Goal: Task Accomplishment & Management: Complete application form

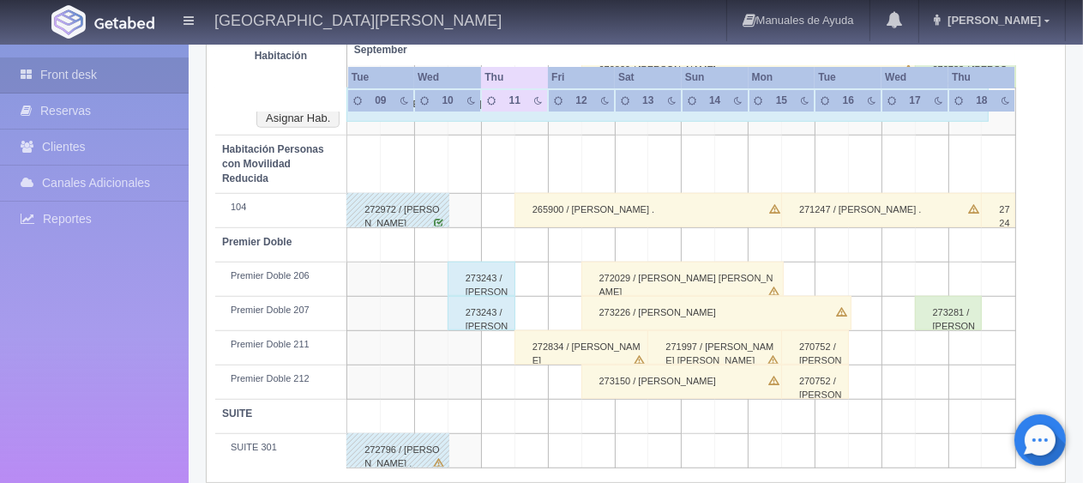
scroll to position [772, 0]
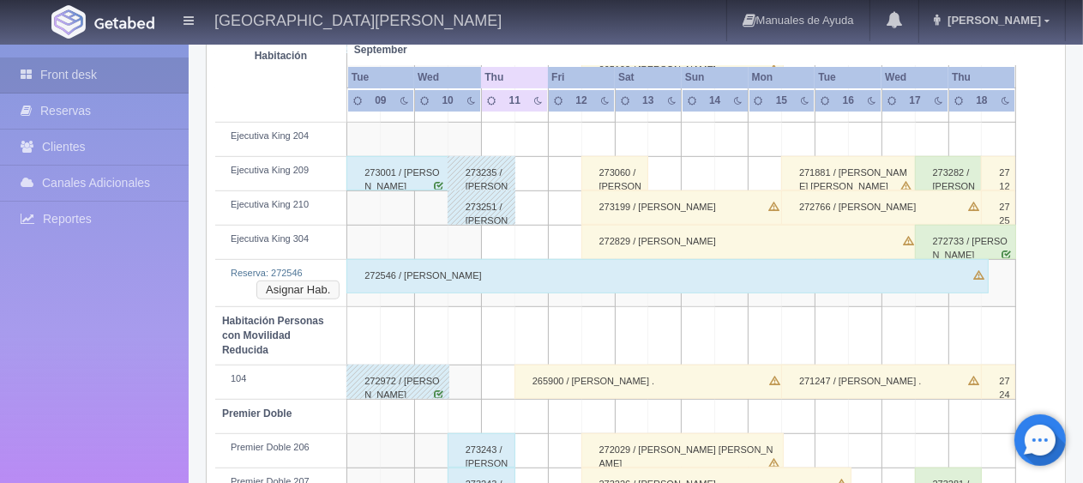
click at [309, 280] on button "Asignar Hab." at bounding box center [297, 289] width 83 height 19
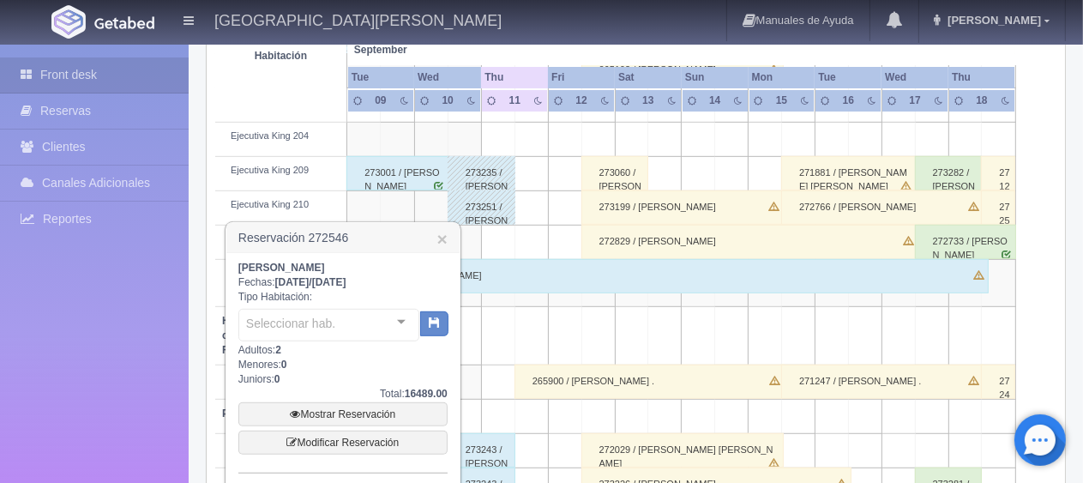
click at [361, 321] on div "Seleccionar hab." at bounding box center [328, 325] width 181 height 33
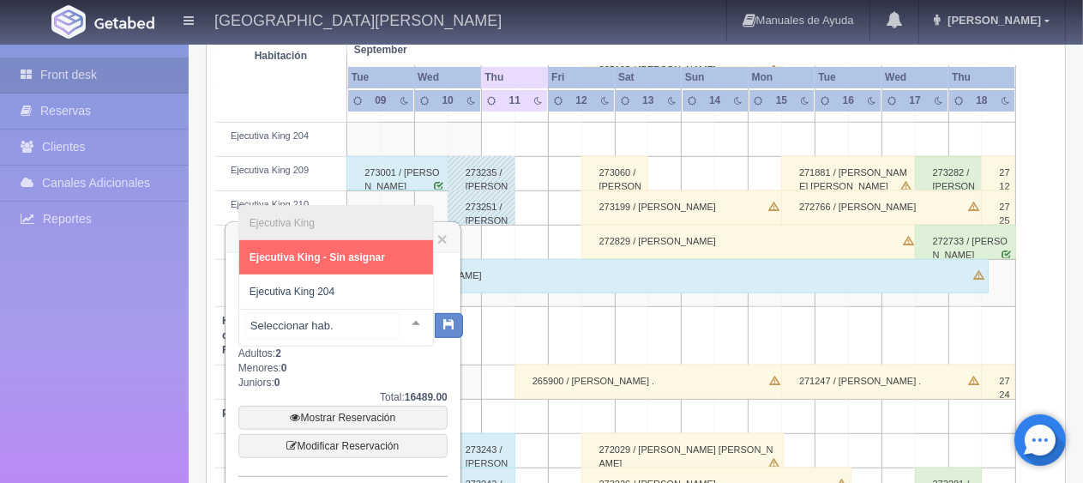
click at [358, 317] on input "text" at bounding box center [322, 326] width 153 height 26
click at [359, 315] on input "text" at bounding box center [322, 326] width 153 height 26
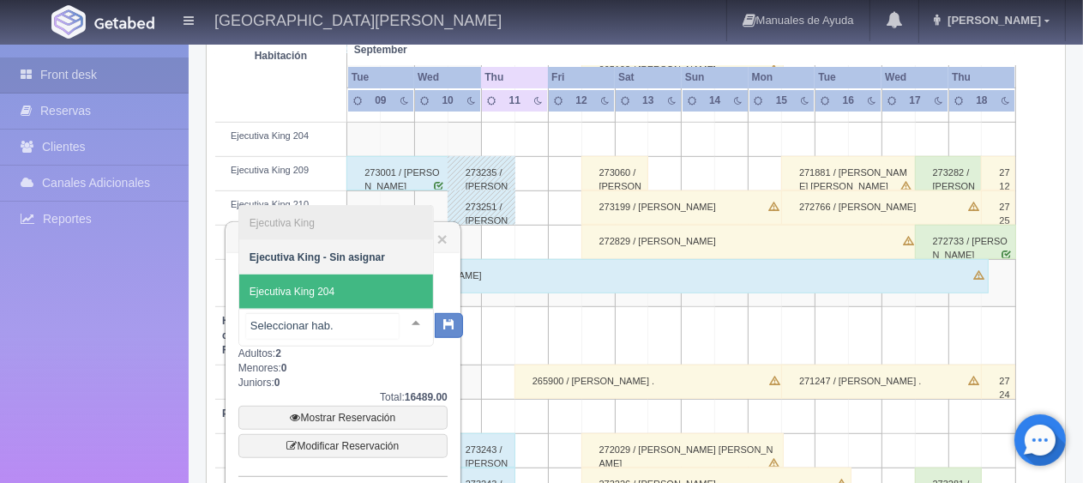
click at [373, 279] on span "Ejecutiva King 204" at bounding box center [336, 291] width 194 height 34
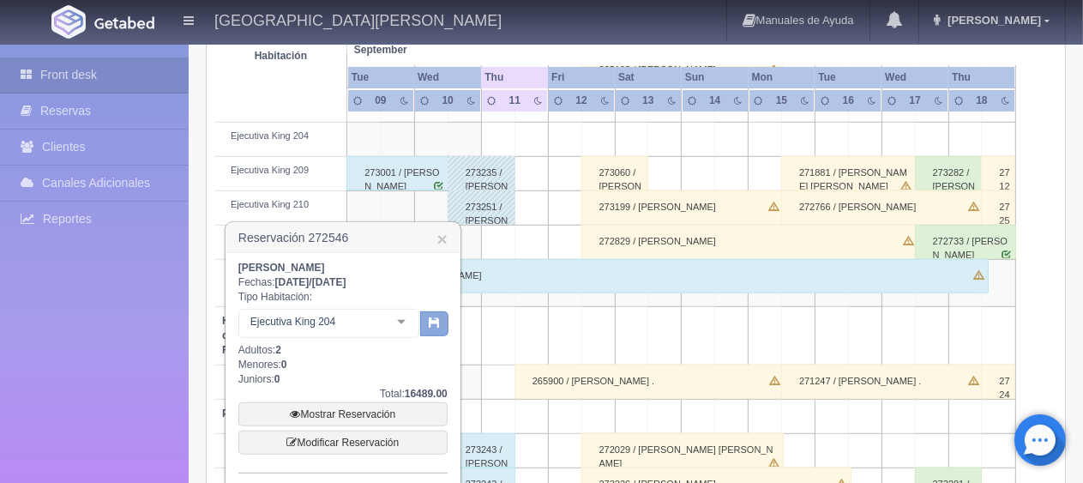
click at [434, 331] on button "button" at bounding box center [434, 324] width 28 height 26
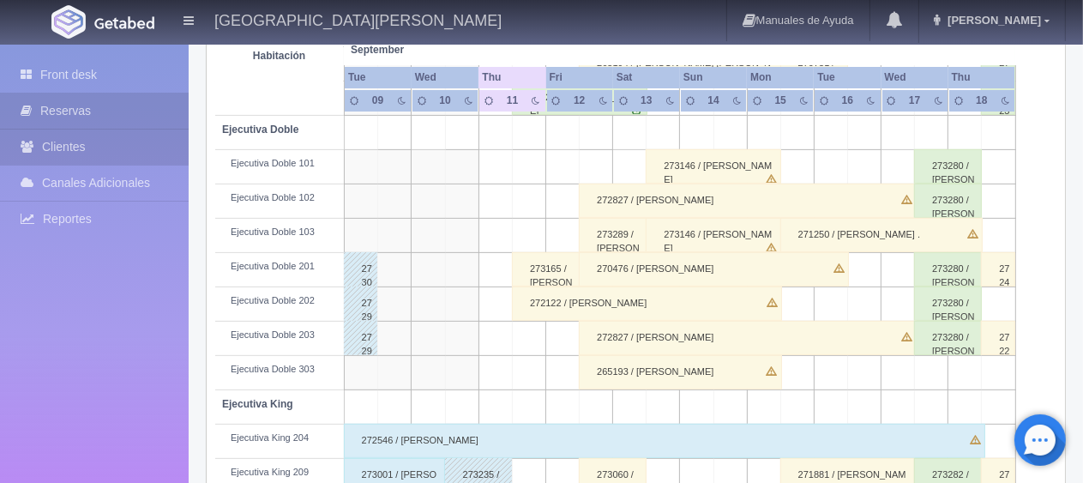
scroll to position [641, 0]
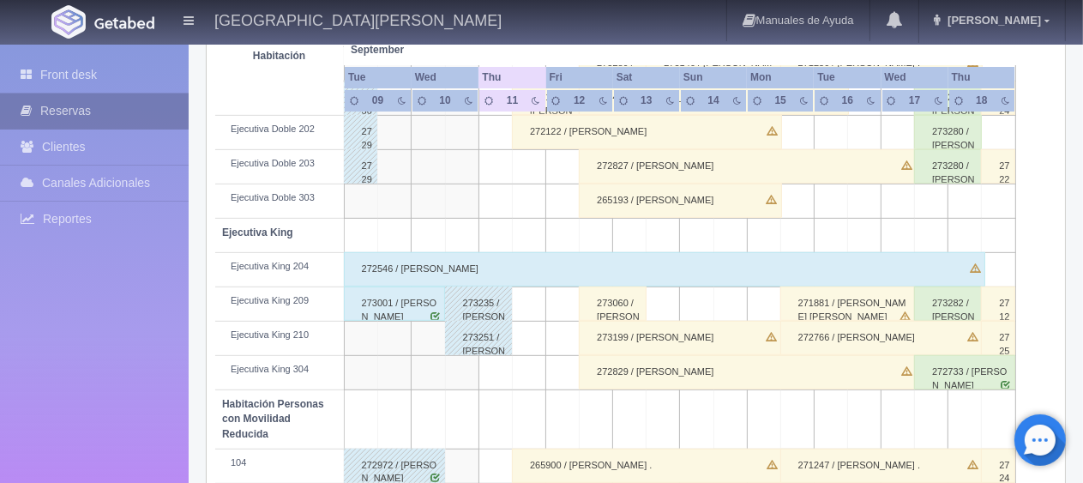
click at [106, 112] on link "Reservas" at bounding box center [94, 110] width 189 height 35
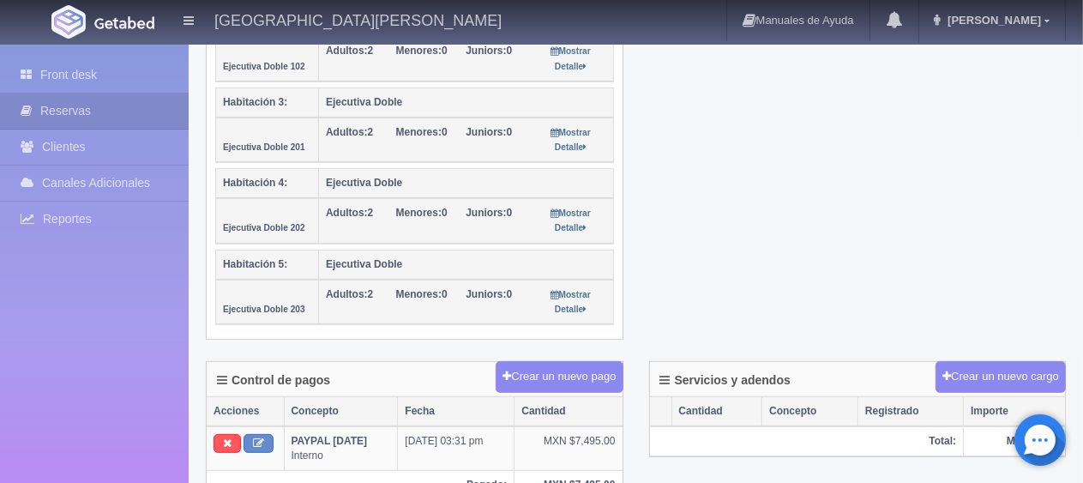
scroll to position [686, 0]
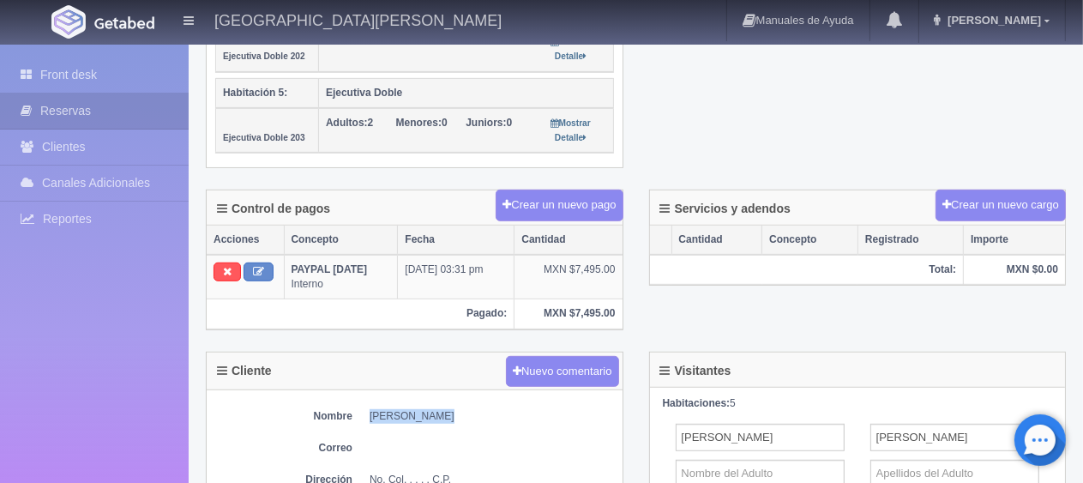
drag, startPoint x: 456, startPoint y: 400, endPoint x: 362, endPoint y: 401, distance: 94.3
click at [364, 409] on dl "Nombre [PERSON_NAME]" at bounding box center [414, 416] width 399 height 15
copy dd "[PERSON_NAME]"
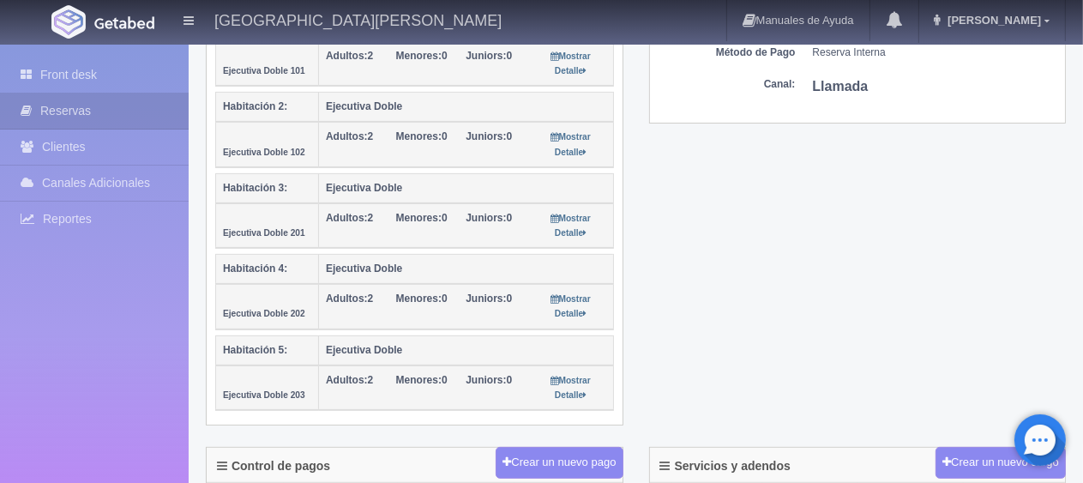
scroll to position [171, 0]
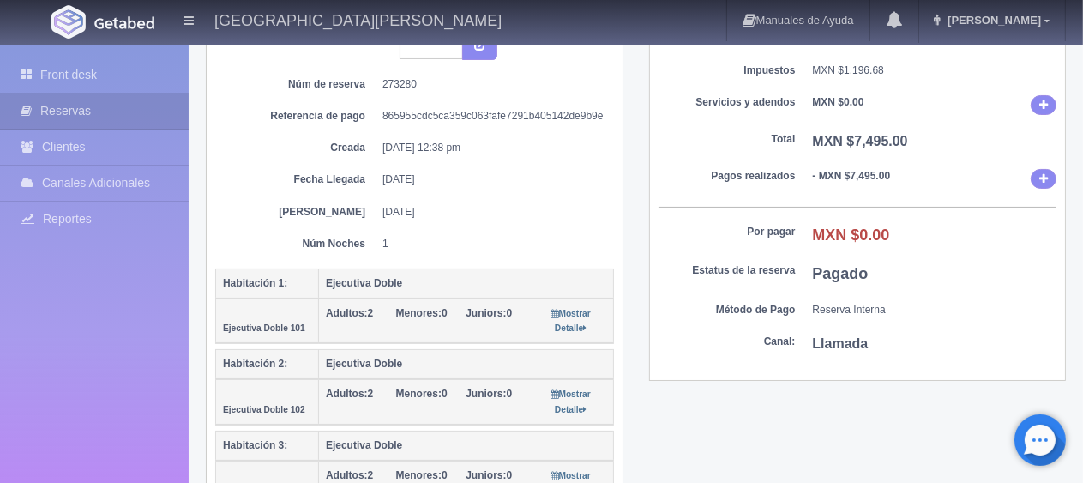
click at [720, 363] on div "Sub Total MXN $6,298.32 Impuestos MXN $1,196.68 Servicios y adendos MXN $0.00 T…" at bounding box center [858, 197] width 416 height 368
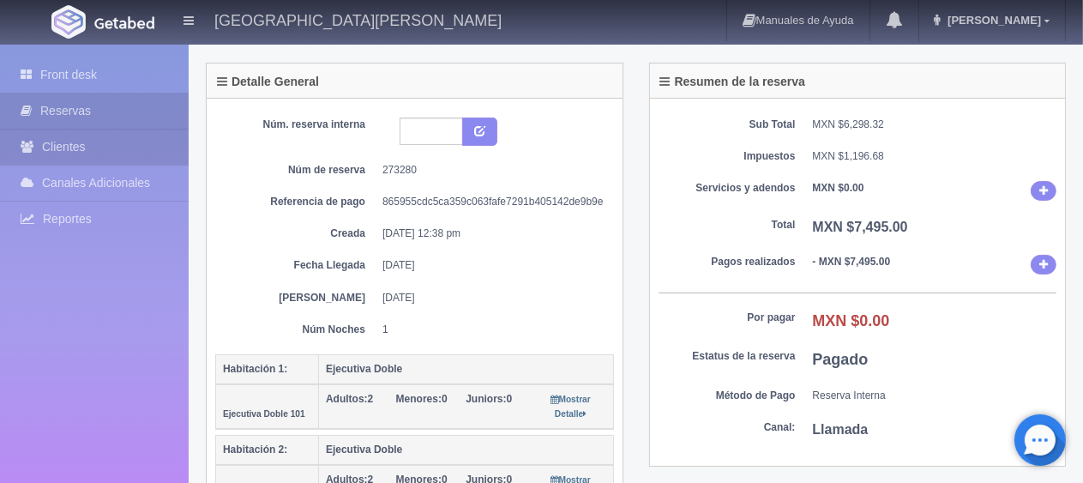
scroll to position [429, 0]
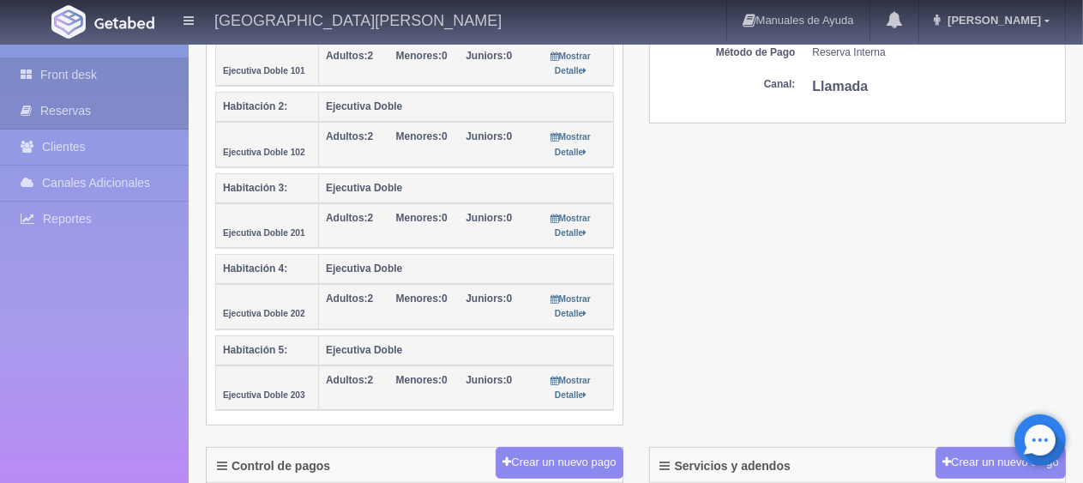
click at [51, 67] on link "Front desk" at bounding box center [94, 74] width 189 height 35
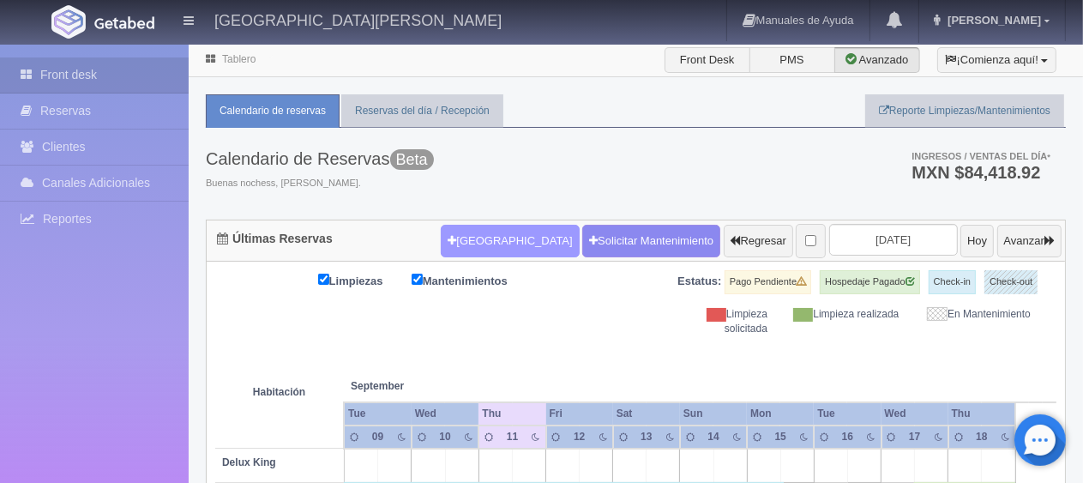
click at [472, 225] on button "[GEOGRAPHIC_DATA]" at bounding box center [510, 241] width 138 height 33
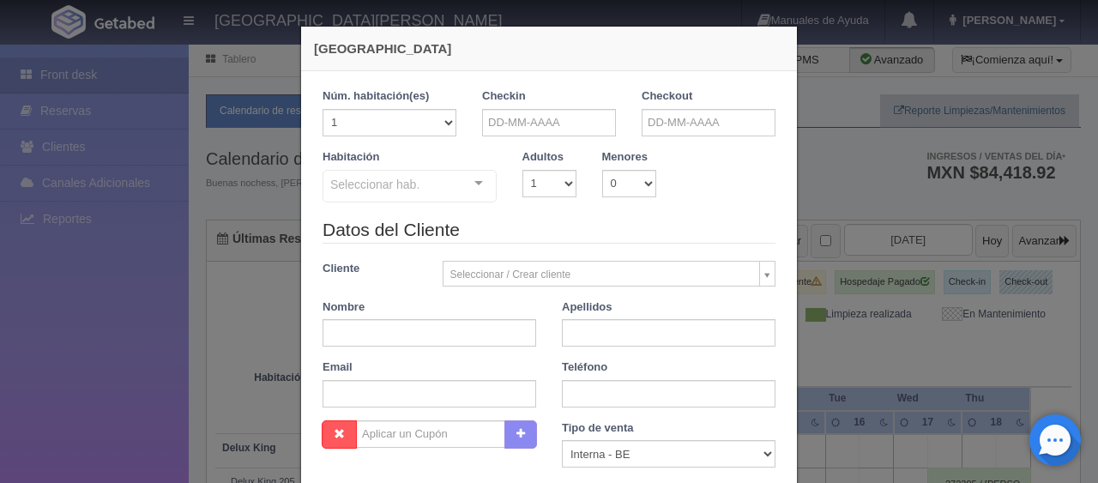
checkbox input "false"
click at [553, 133] on input "text" at bounding box center [549, 122] width 134 height 27
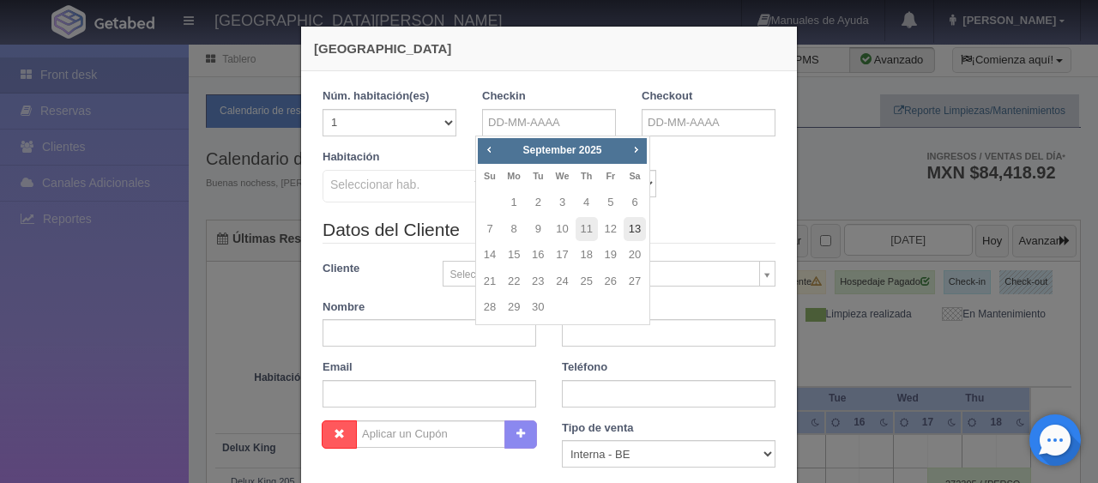
click at [633, 225] on link "13" at bounding box center [634, 229] width 22 height 25
type input "13-09-2025"
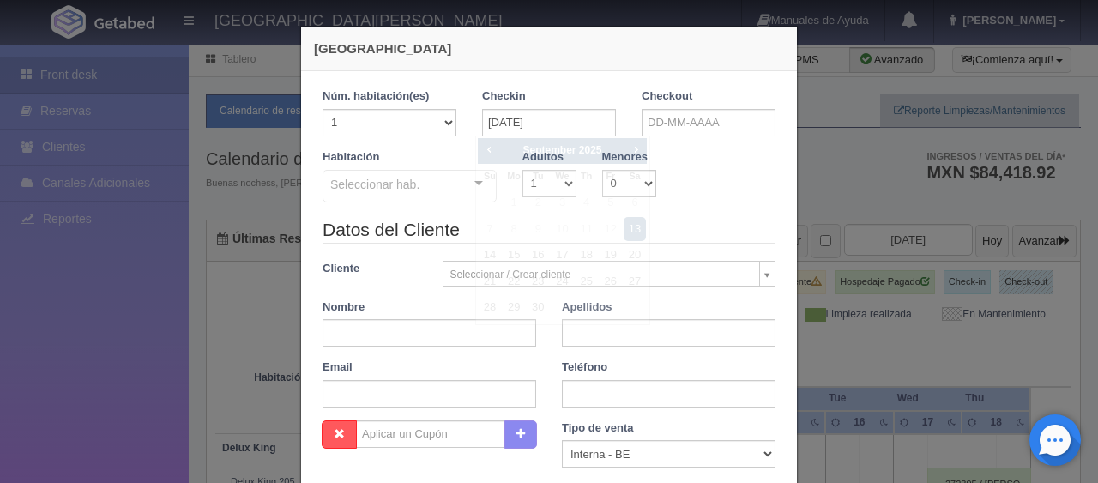
checkbox input "false"
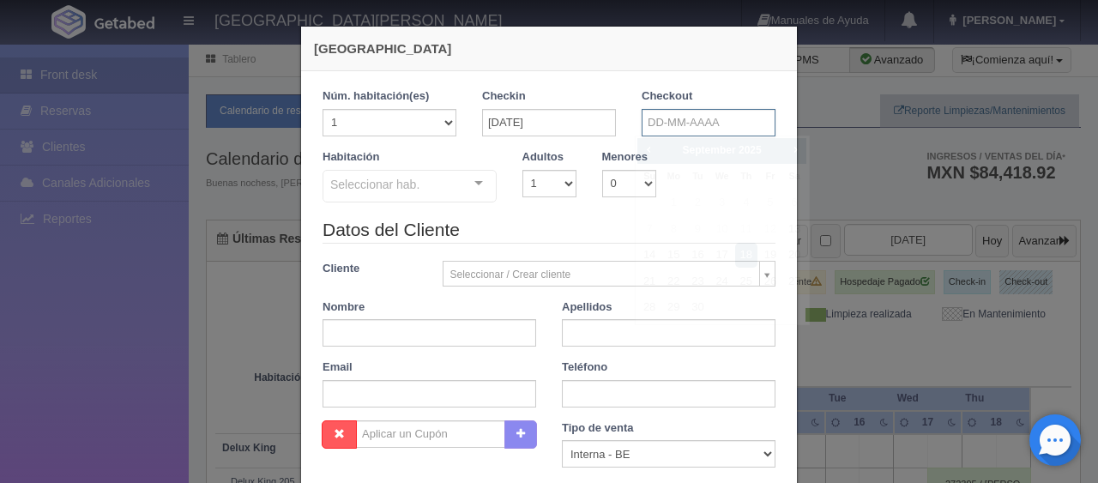
click at [705, 116] on input "text" at bounding box center [708, 122] width 134 height 27
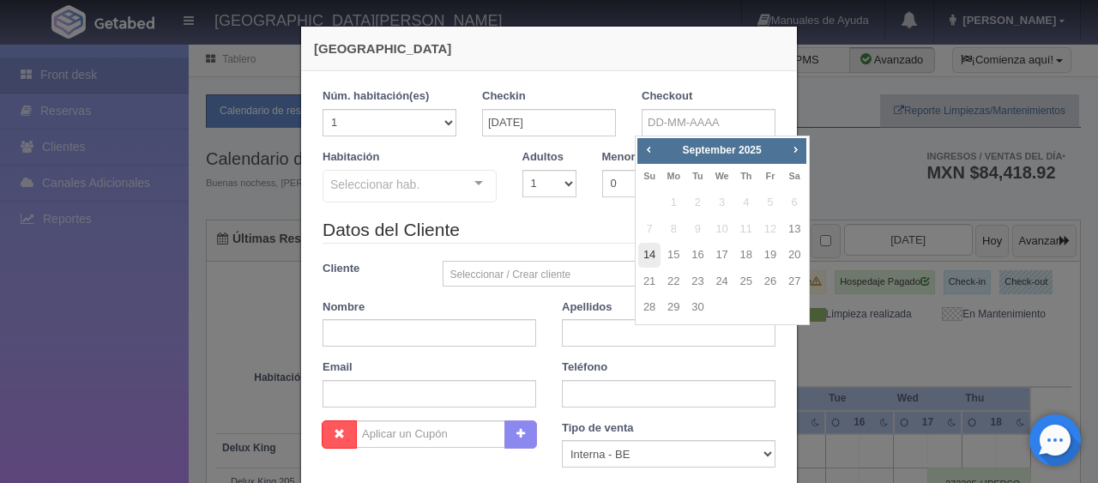
click at [649, 254] on link "14" at bounding box center [649, 255] width 22 height 25
type input "14-09-2025"
checkbox input "false"
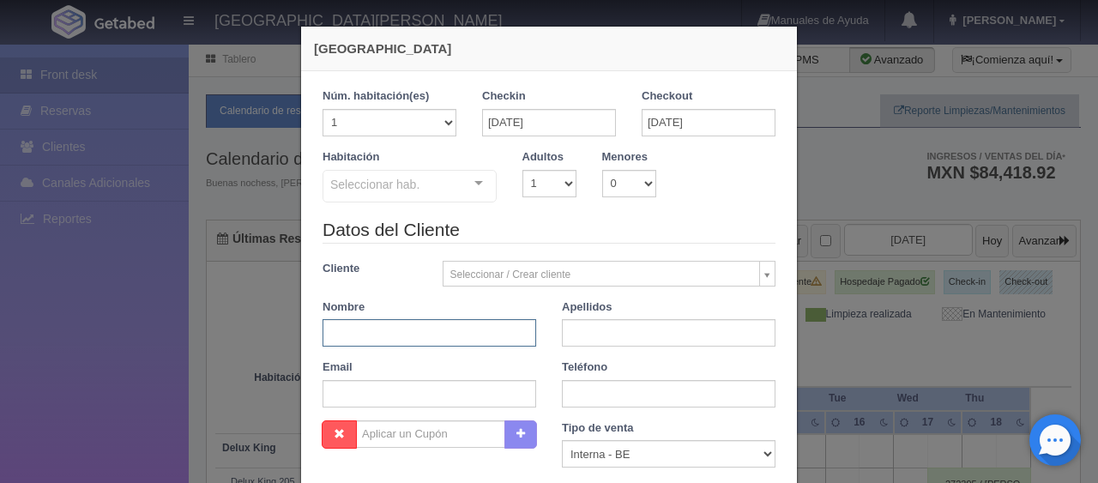
click at [484, 334] on input "text" at bounding box center [429, 332] width 214 height 27
paste input "Francisco Muñoz Guzmán"
type input "Francisco Muñoz Guzmán"
checkbox input "false"
drag, startPoint x: 463, startPoint y: 336, endPoint x: 370, endPoint y: 348, distance: 94.2
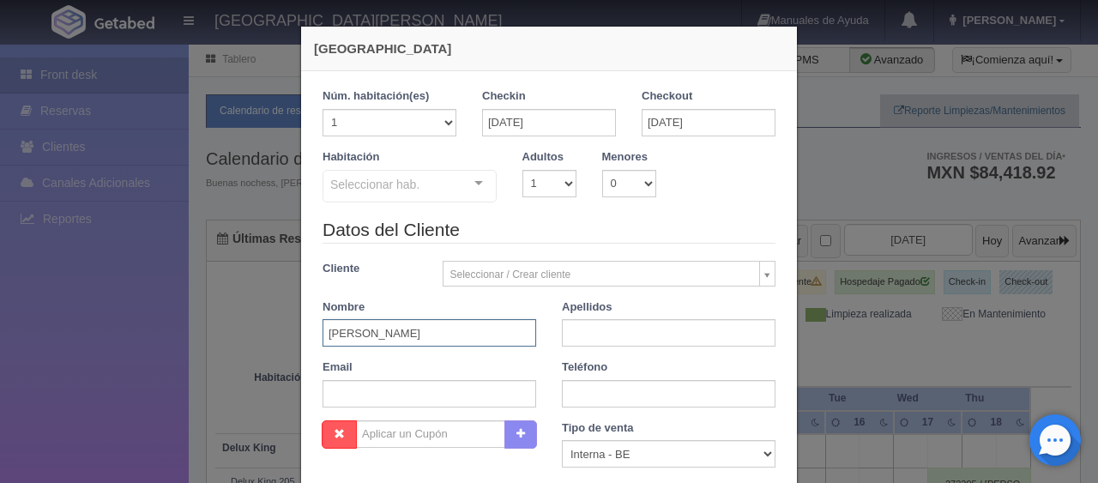
click at [370, 348] on div "Datos del Cliente Cliente Seleccionar / Crear cliente Nuevo Cliente Adriana Nav…" at bounding box center [549, 318] width 478 height 203
type input "[PERSON_NAME]"
paste input "[PERSON_NAME]"
type input "[PERSON_NAME]"
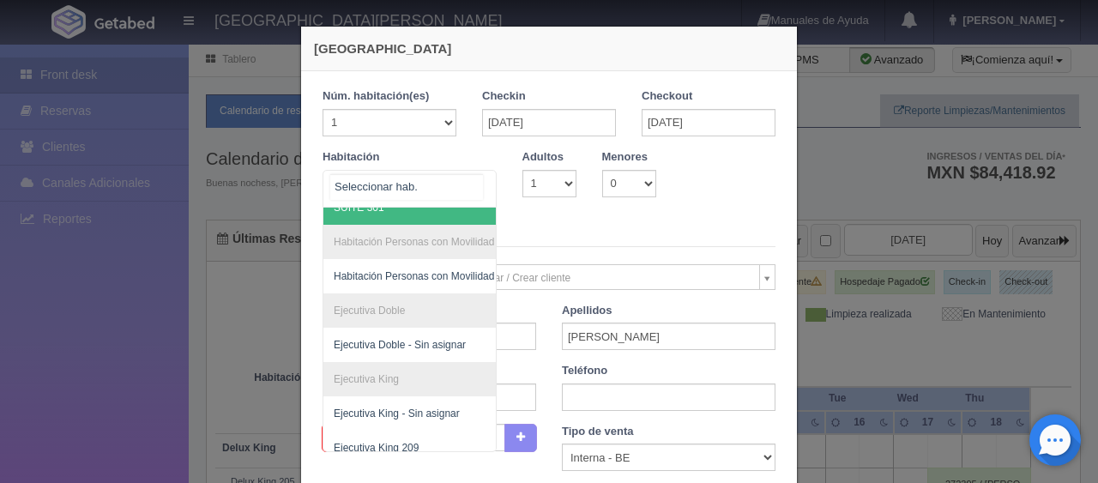
scroll to position [285, 0]
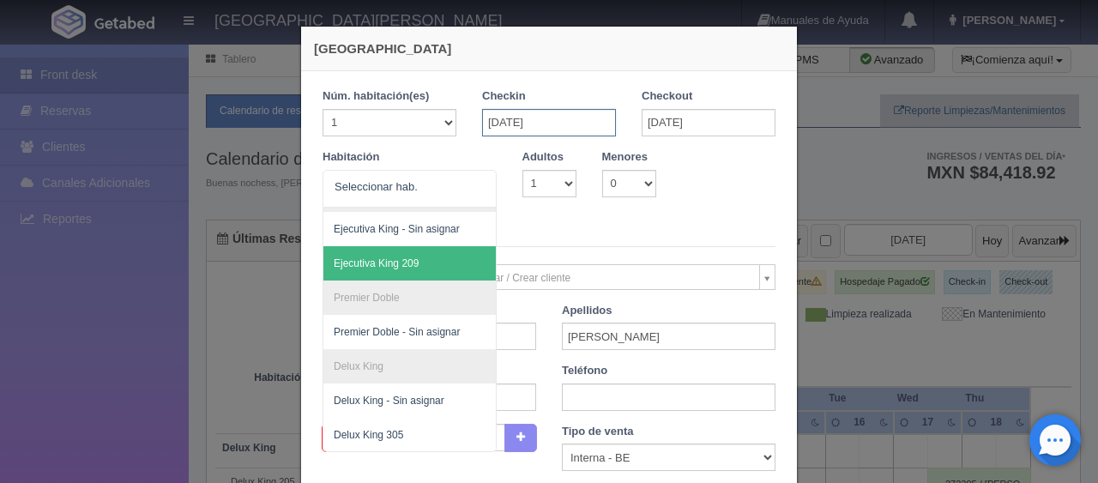
click at [598, 125] on input "13-09-2025" at bounding box center [549, 122] width 134 height 27
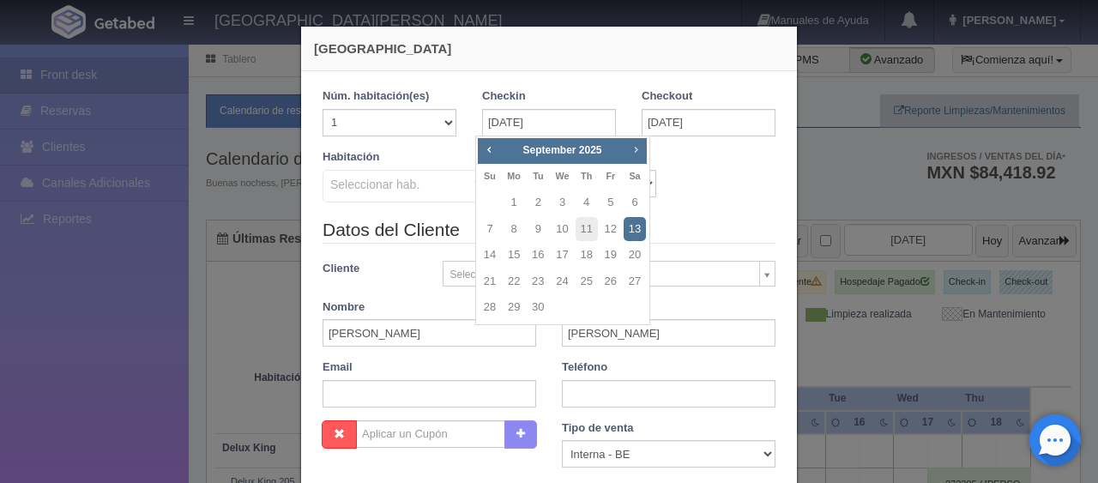
click at [637, 153] on span "Next" at bounding box center [636, 149] width 14 height 14
click at [517, 255] on link "13" at bounding box center [513, 255] width 22 height 25
type input "[DATE]"
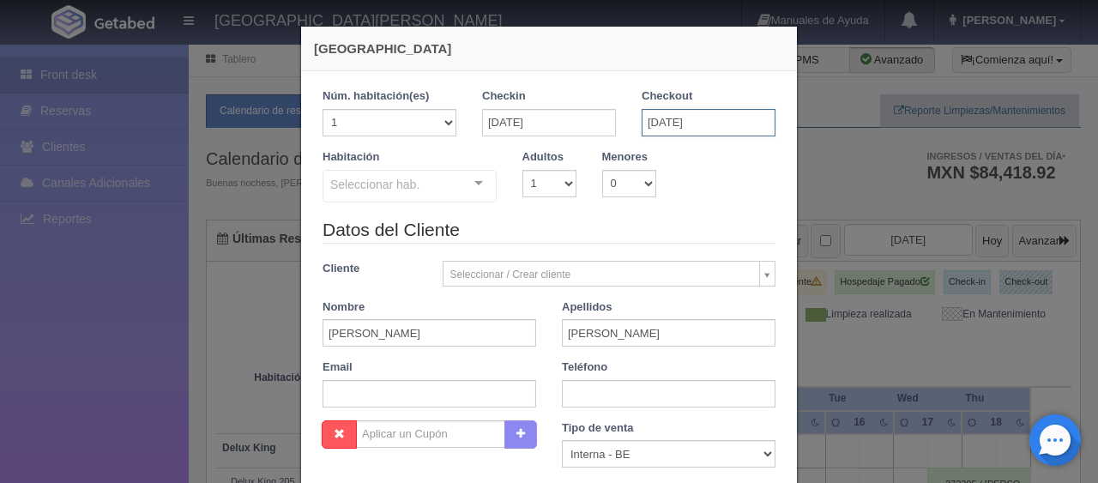
click at [690, 129] on input "[DATE]" at bounding box center [708, 122] width 134 height 27
checkbox input "false"
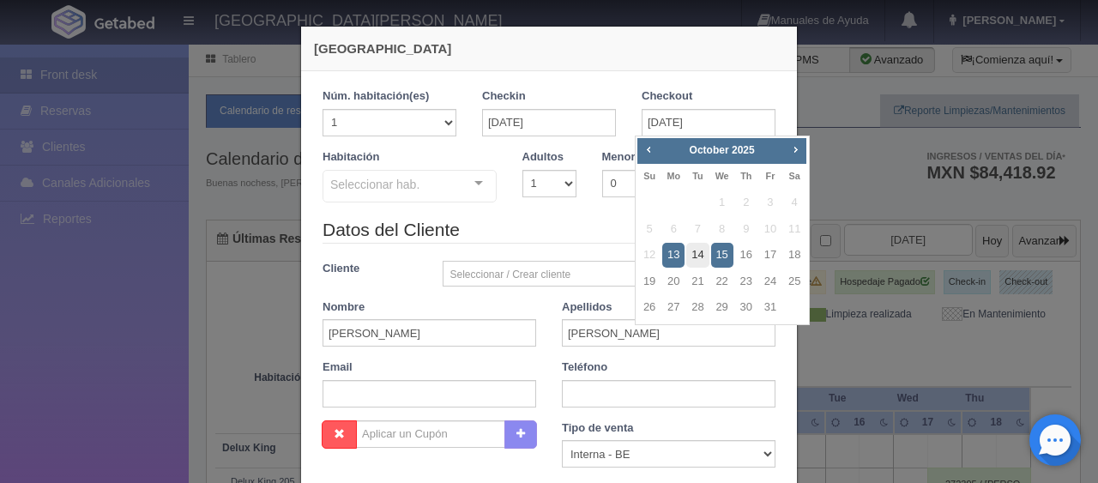
click at [700, 255] on link "14" at bounding box center [697, 255] width 22 height 25
type input "[DATE]"
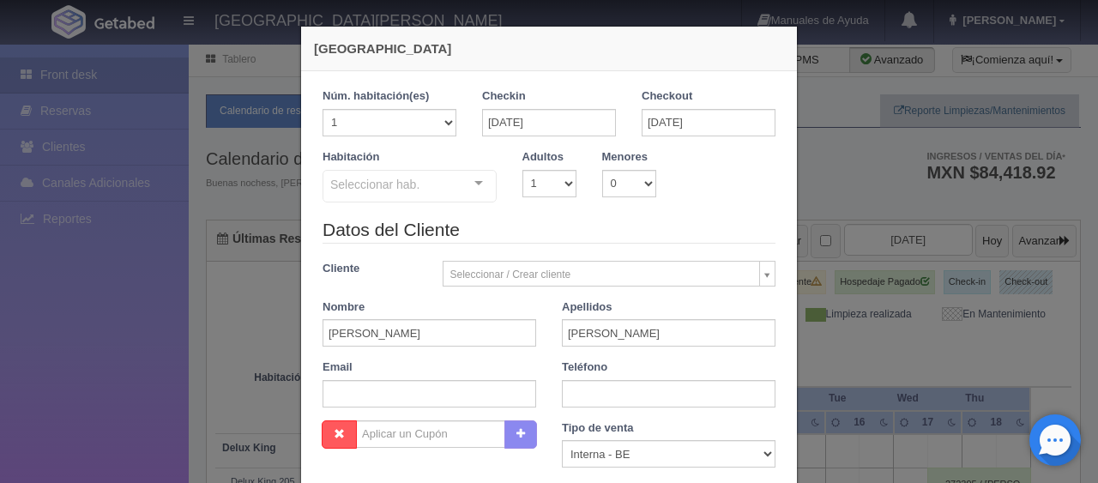
click at [392, 194] on div "Seleccionar hab." at bounding box center [409, 186] width 174 height 33
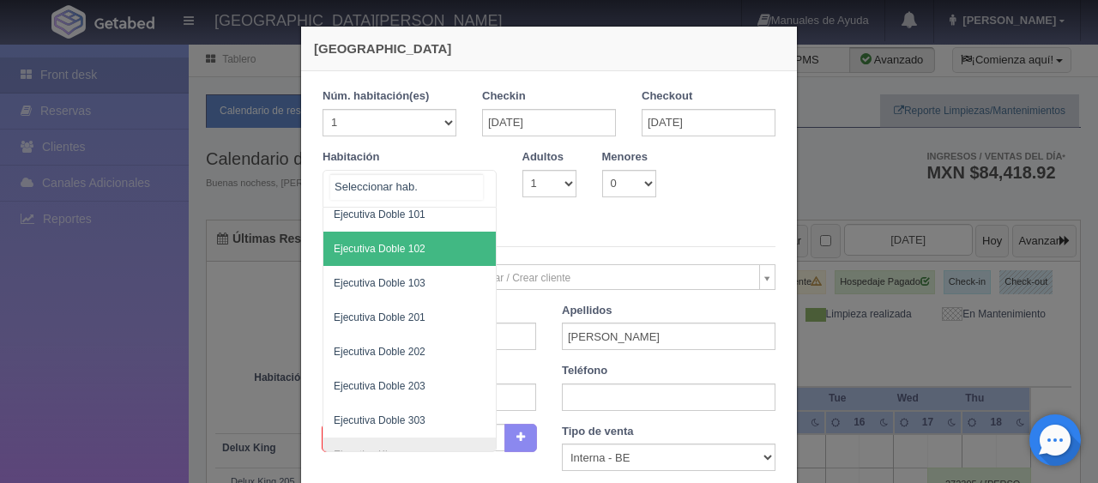
scroll to position [696, 0]
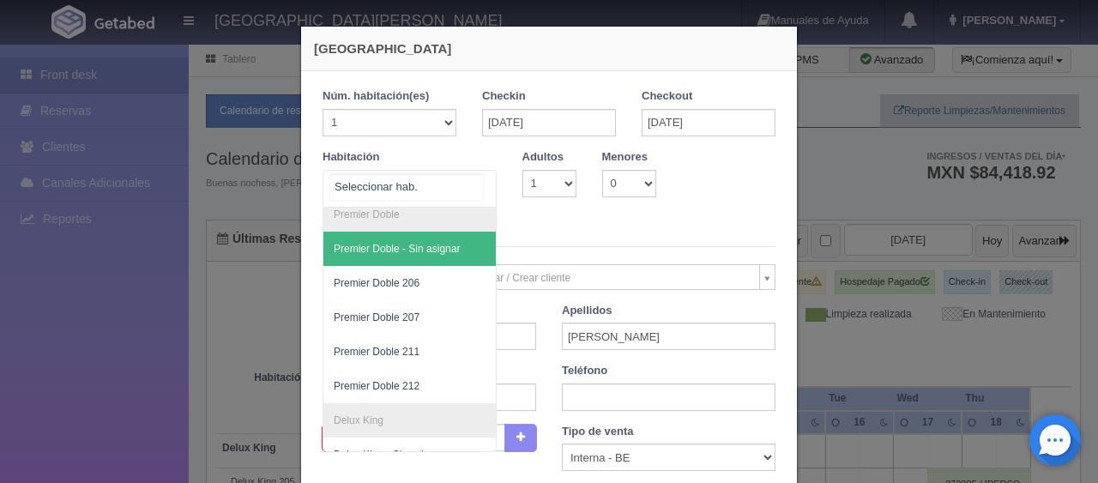
click at [436, 245] on span "Premier Doble - Sin asignar" at bounding box center [397, 249] width 126 height 12
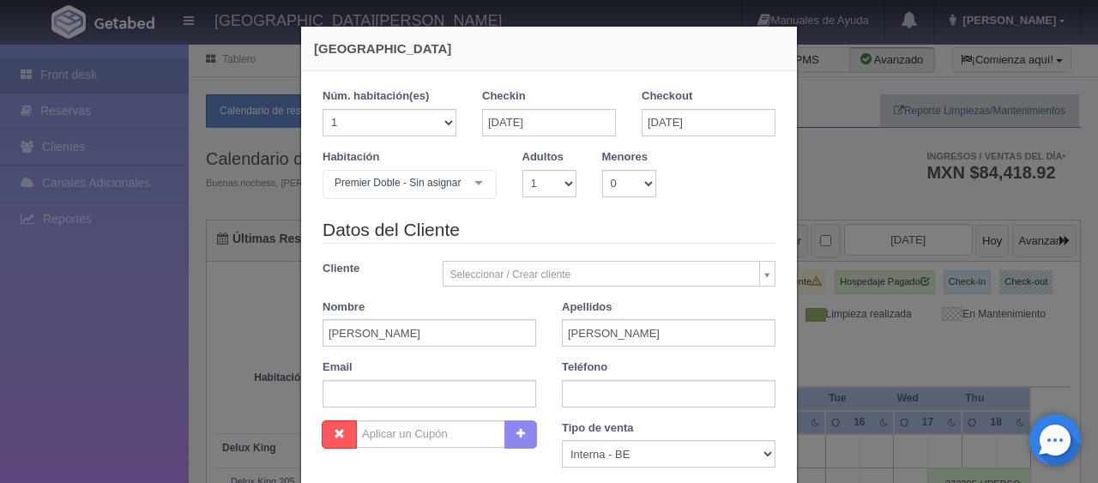
checkbox input "false"
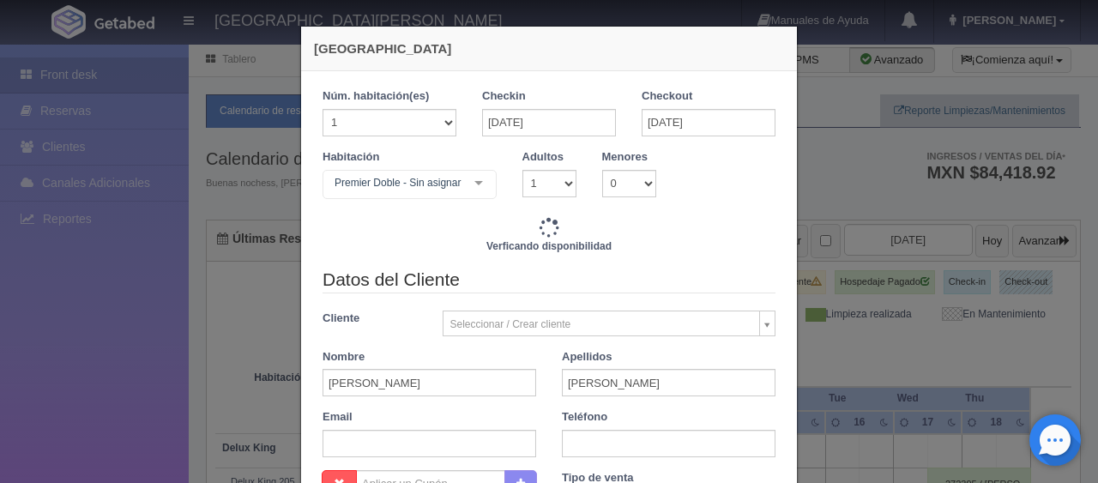
click at [442, 196] on div "Premier Doble - Sin asignar" at bounding box center [409, 184] width 174 height 29
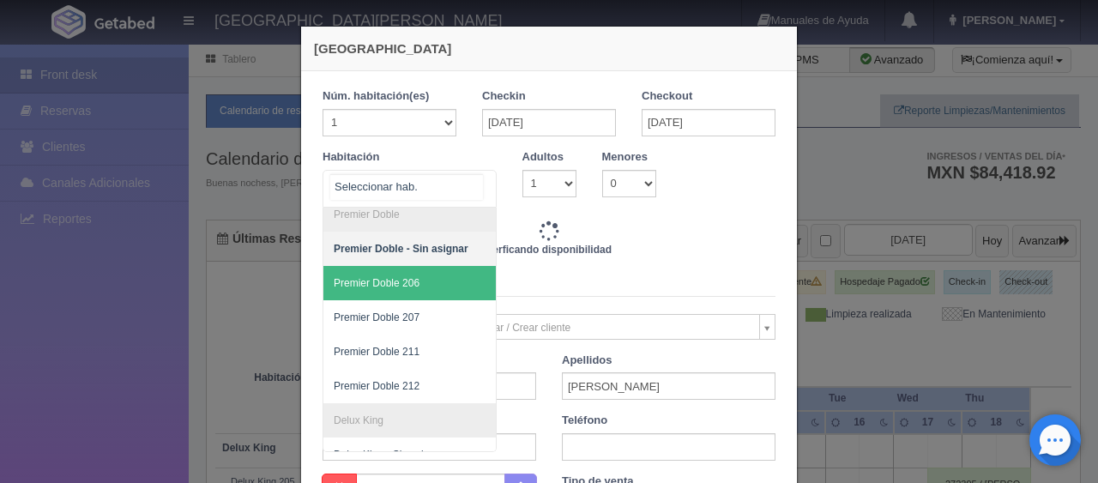
click at [432, 279] on span "Premier Doble 206" at bounding box center [467, 283] width 288 height 34
type input "1399.00"
checkbox input "false"
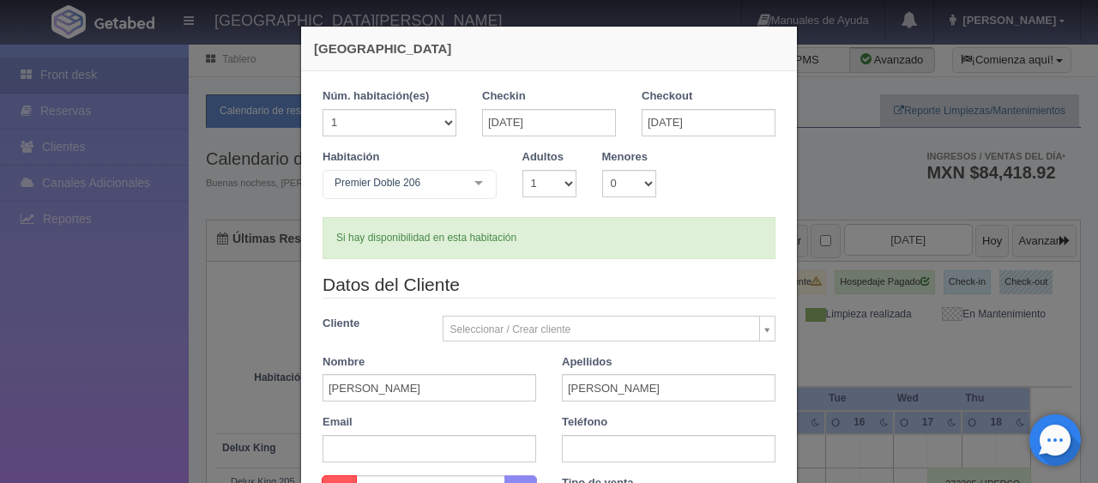
checkbox input "false"
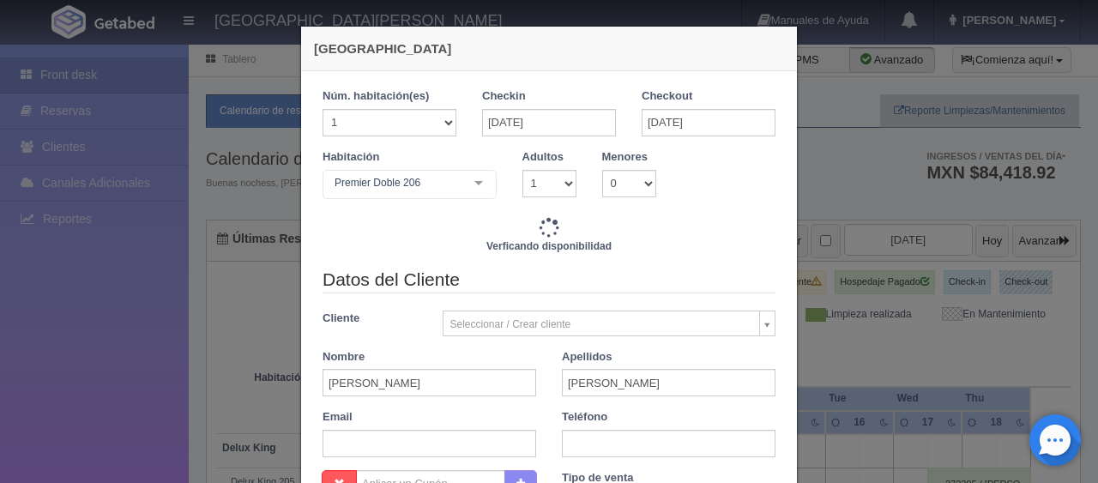
scroll to position [257, 0]
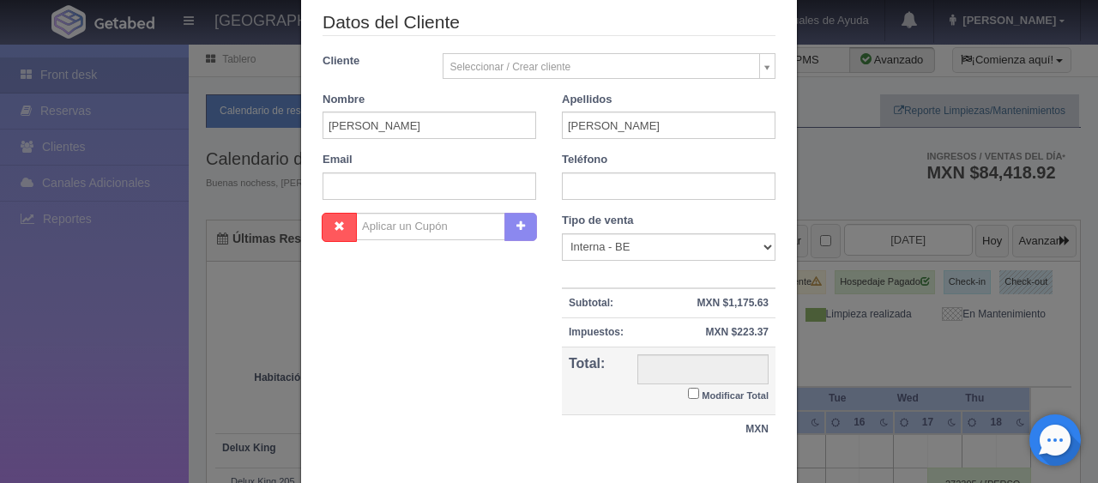
type input "1399.00"
checkbox input "false"
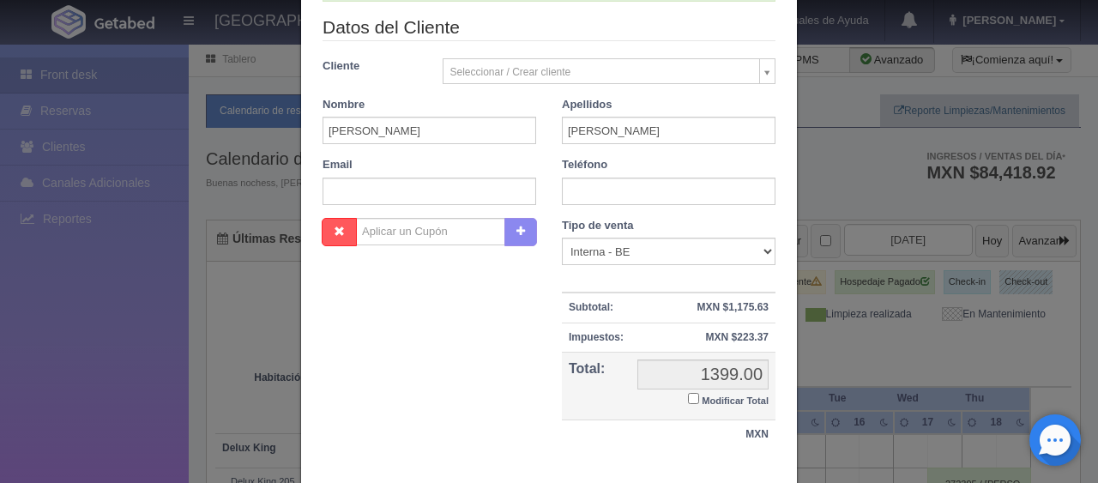
click at [398, 175] on div "Email" at bounding box center [429, 181] width 239 height 48
click at [389, 201] on input "text" at bounding box center [429, 190] width 214 height 27
paste input "c6mpevsdmp@m.expediapartnercentral.com"
type input "c6mpevsdmp@m.expediapartnercentral.com"
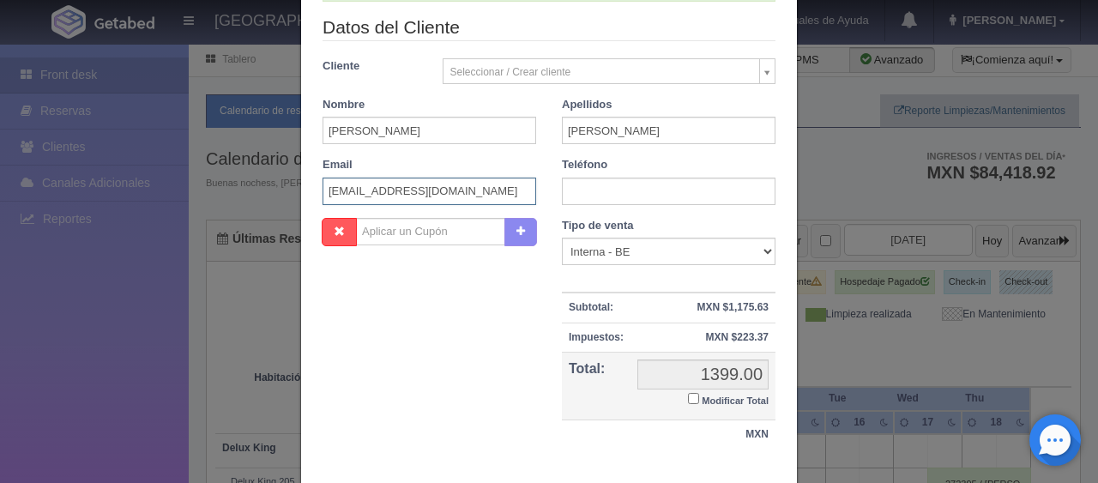
scroll to position [0, 0]
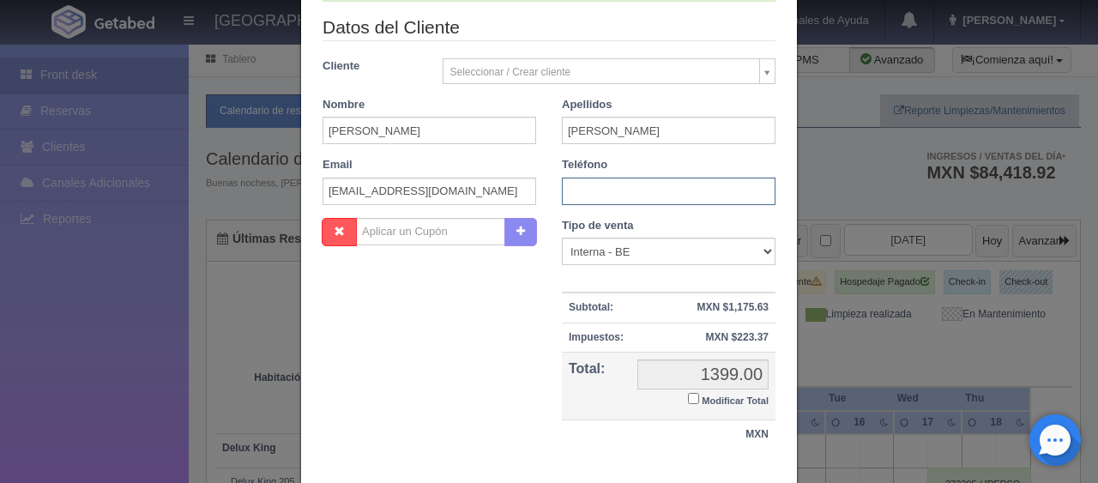
click at [643, 194] on input "text" at bounding box center [669, 190] width 214 height 27
paste input "1 2094961629"
type input "1 2094961629"
click at [604, 256] on select "Correo Electronico Interna - BE Llamada OTA Externa Otro WALK IN" at bounding box center [669, 251] width 214 height 27
select select "extota"
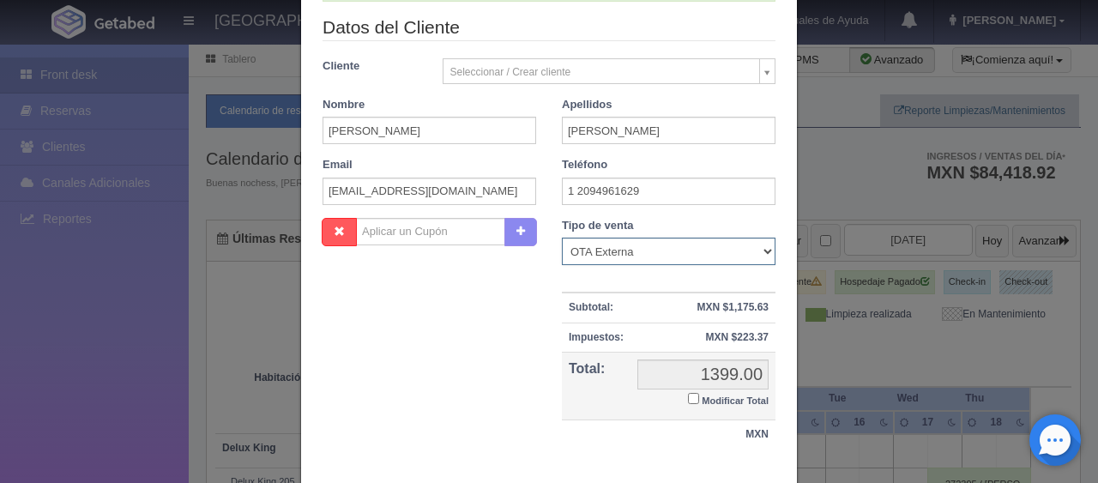
click at [562, 238] on select "Correo Electronico Interna - BE Llamada OTA Externa Otro WALK IN" at bounding box center [669, 251] width 214 height 27
click at [689, 393] on input "Modificar Total" at bounding box center [693, 398] width 11 height 11
checkbox input "true"
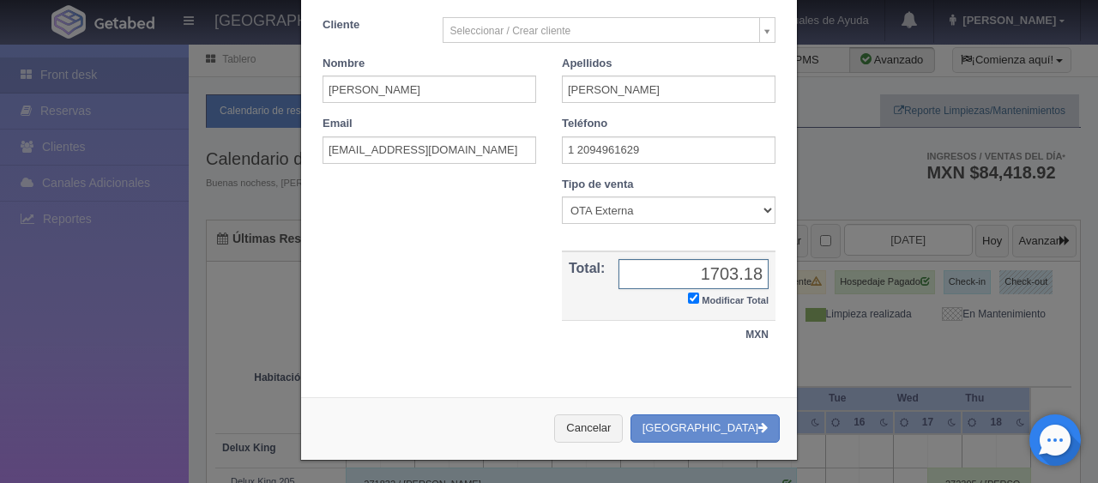
type input "1703.18"
click at [715, 431] on button "[GEOGRAPHIC_DATA]" at bounding box center [704, 428] width 149 height 28
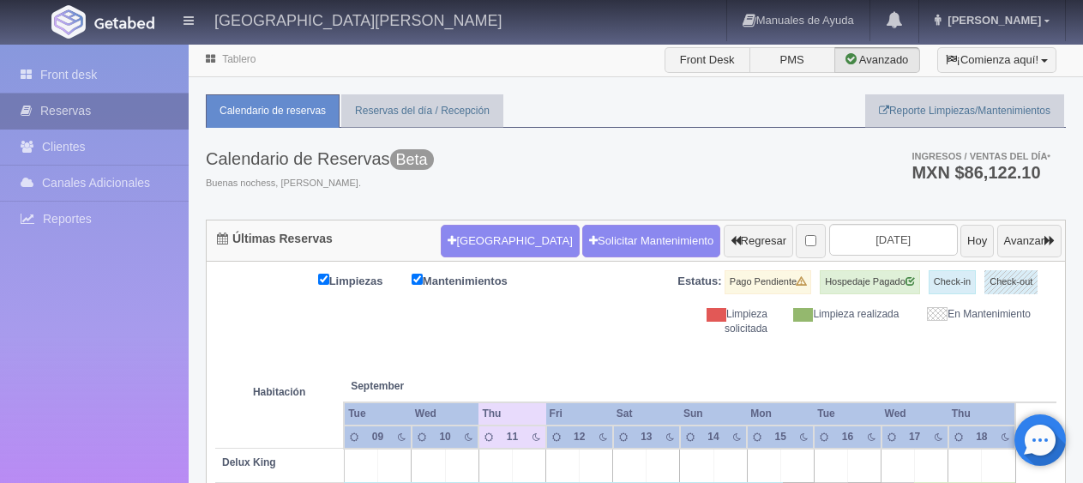
click at [80, 106] on link "Reservas" at bounding box center [94, 110] width 189 height 35
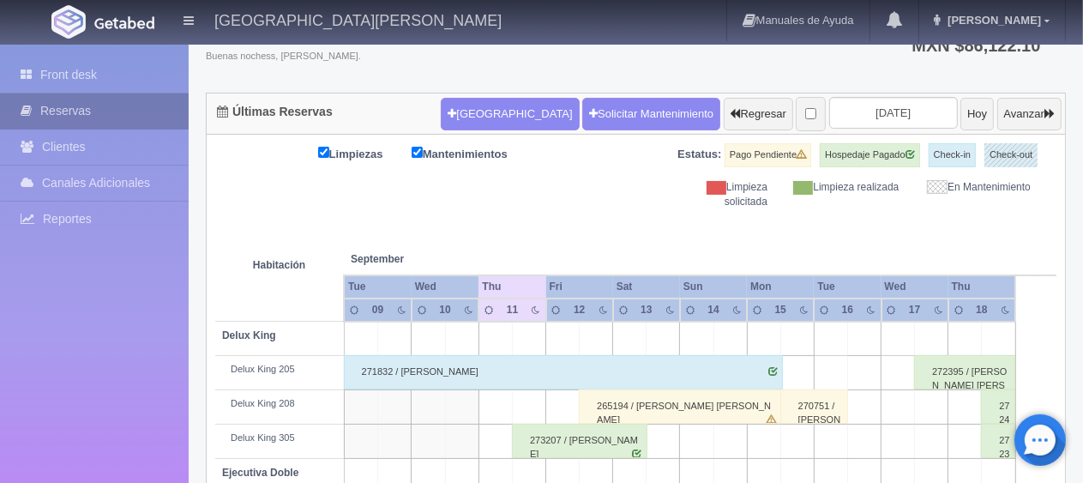
scroll to position [127, 0]
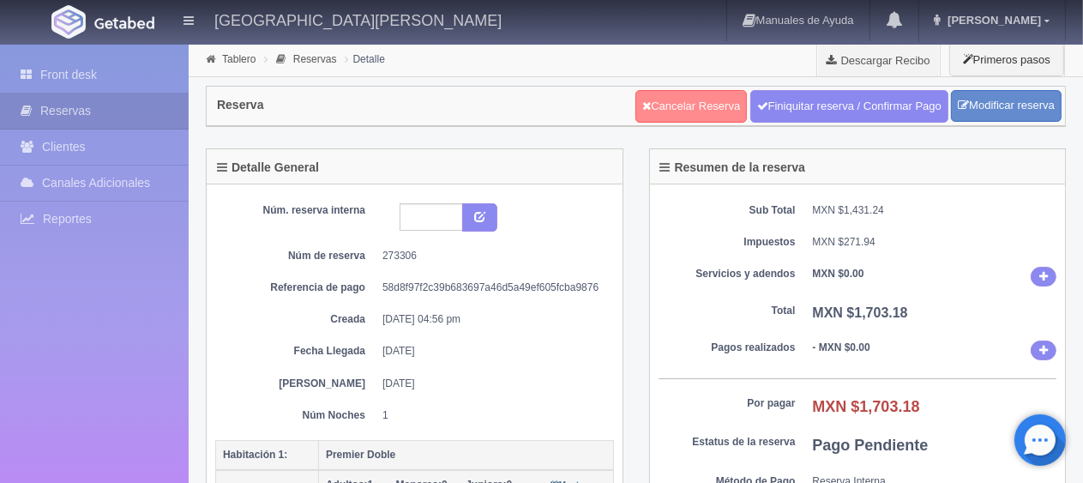
click at [677, 90] on link "Cancelar Reserva" at bounding box center [690, 106] width 111 height 33
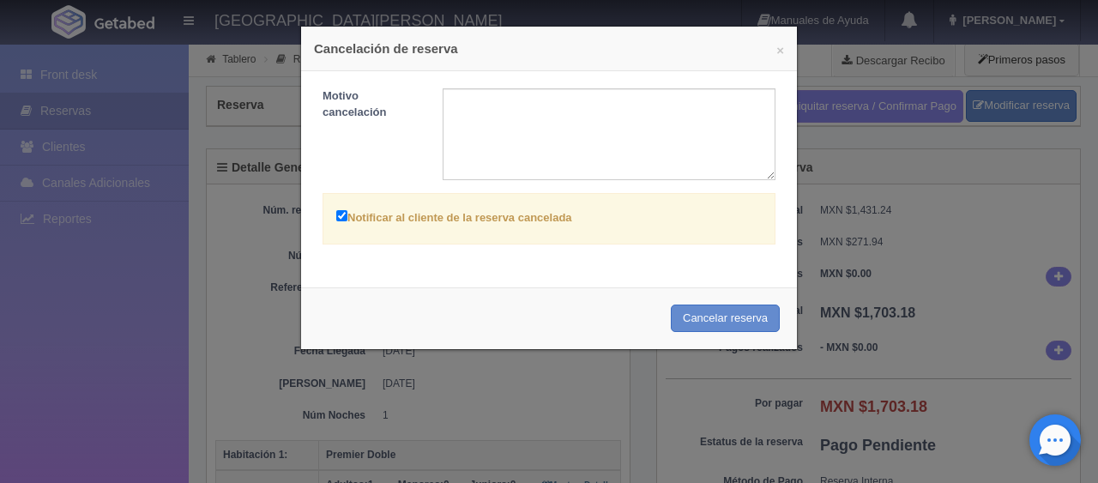
click at [483, 221] on label "Notificar al cliente de la reserva cancelada" at bounding box center [454, 217] width 236 height 20
click at [347, 221] on input "Notificar al cliente de la reserva cancelada" at bounding box center [341, 215] width 11 height 11
checkbox input "false"
click at [718, 321] on button "Cancelar reserva" at bounding box center [725, 318] width 109 height 28
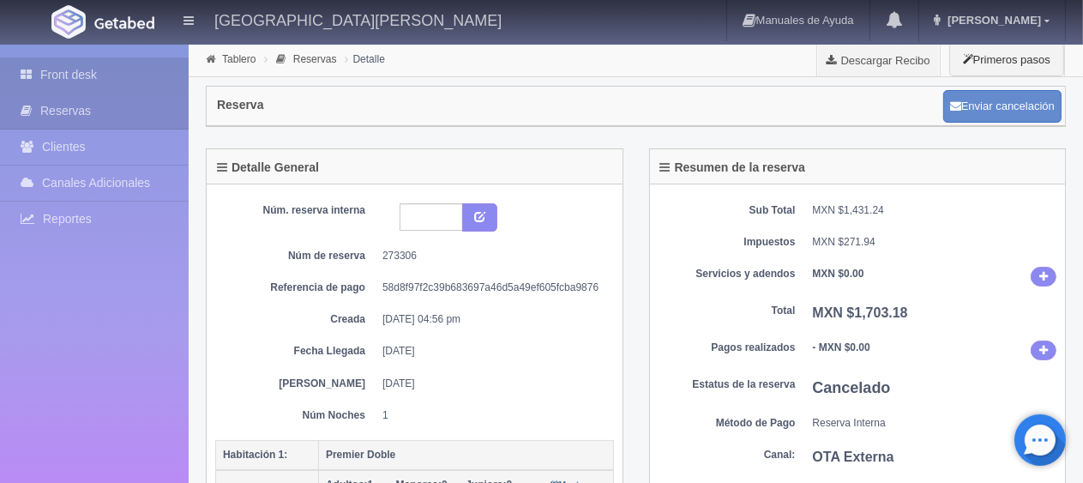
click at [127, 80] on link "Front desk" at bounding box center [94, 74] width 189 height 35
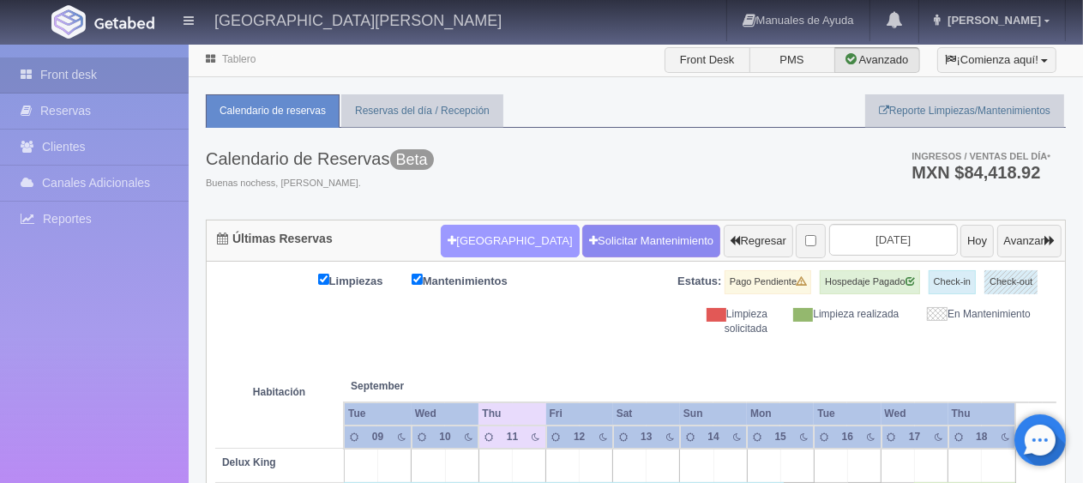
click at [484, 235] on button "[GEOGRAPHIC_DATA]" at bounding box center [510, 241] width 138 height 33
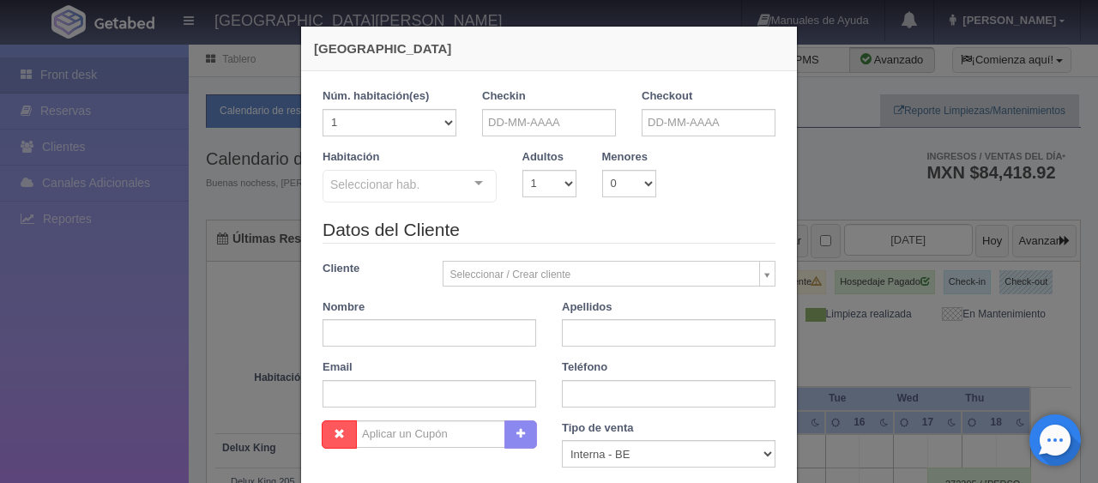
checkbox input "false"
click at [556, 117] on input "text" at bounding box center [549, 122] width 134 height 27
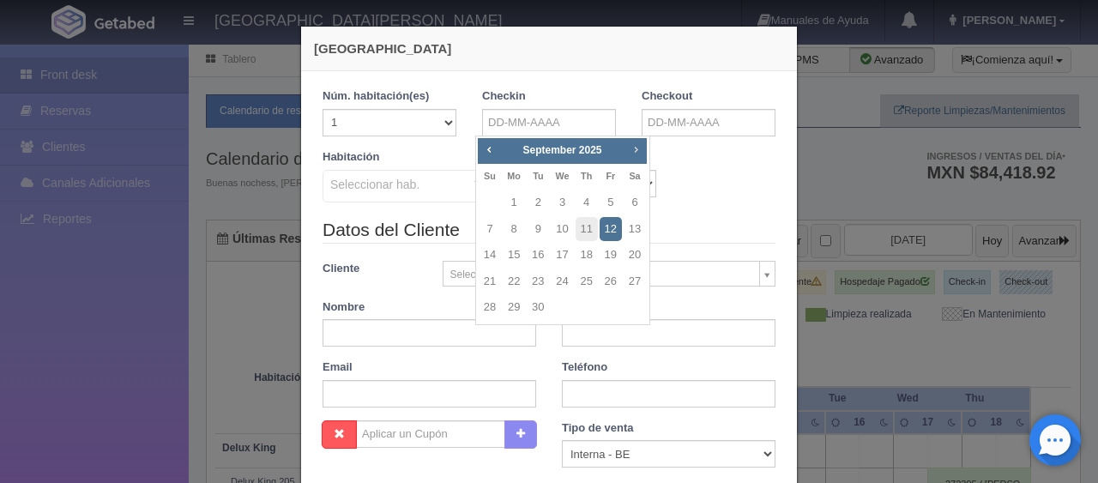
click at [631, 148] on span "Next" at bounding box center [636, 149] width 14 height 14
click at [515, 246] on link "13" at bounding box center [513, 255] width 22 height 25
type input "[DATE]"
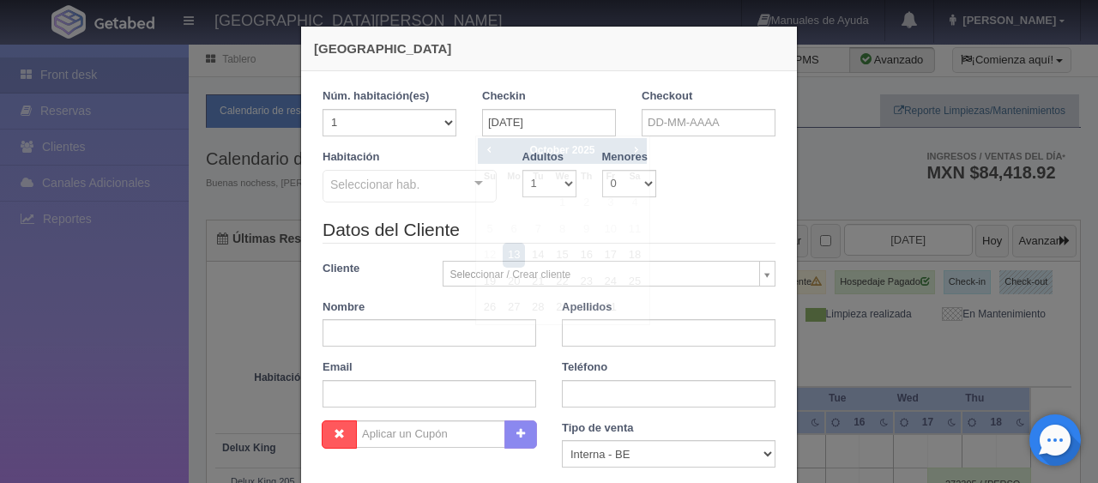
checkbox input "false"
click at [731, 118] on input "text" at bounding box center [708, 122] width 134 height 27
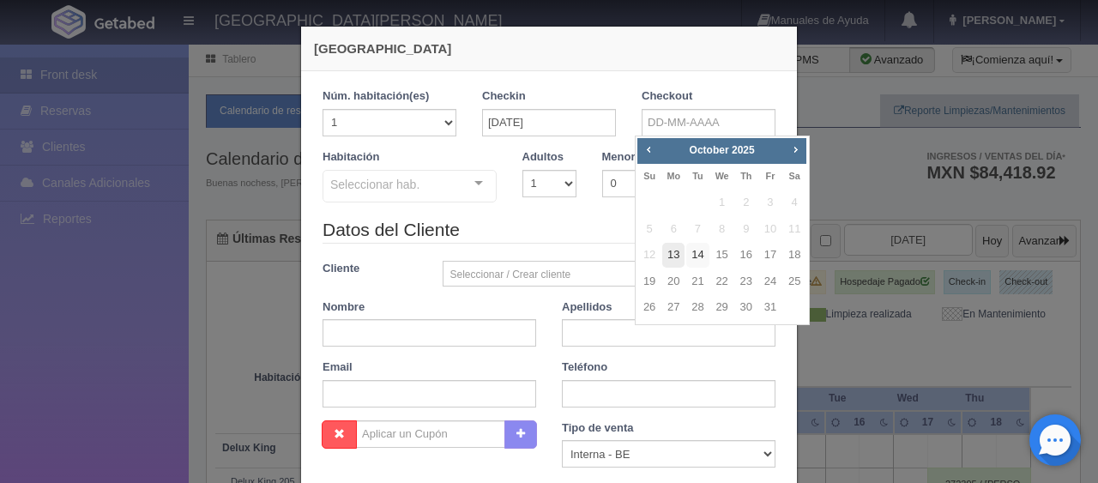
click at [692, 257] on link "14" at bounding box center [697, 255] width 22 height 25
type input "[DATE]"
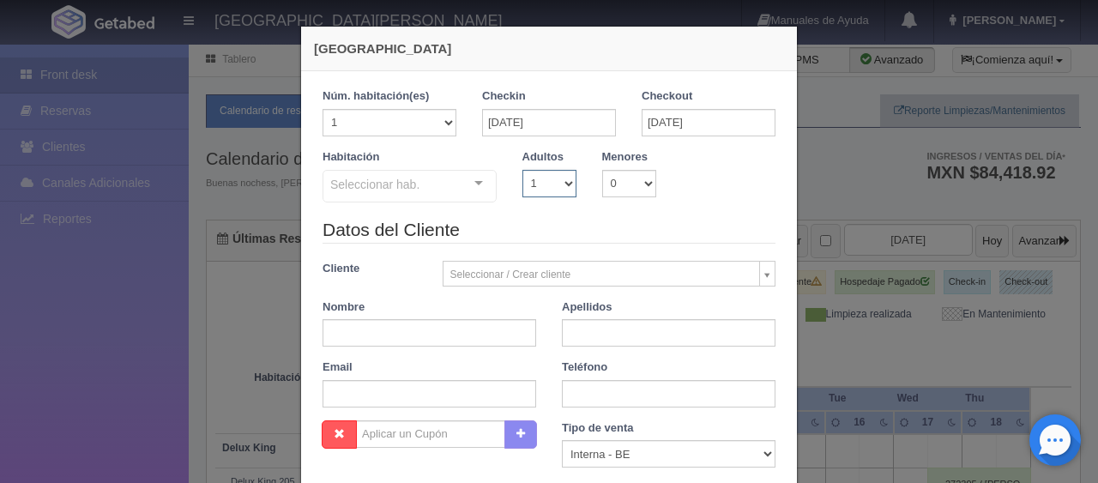
click at [550, 186] on select "1 2 3 4 5 6 7 8 9 10" at bounding box center [549, 183] width 54 height 27
checkbox input "false"
select select "2"
click at [522, 170] on select "1 2 3 4 5 6 7 8 9 10" at bounding box center [549, 183] width 54 height 27
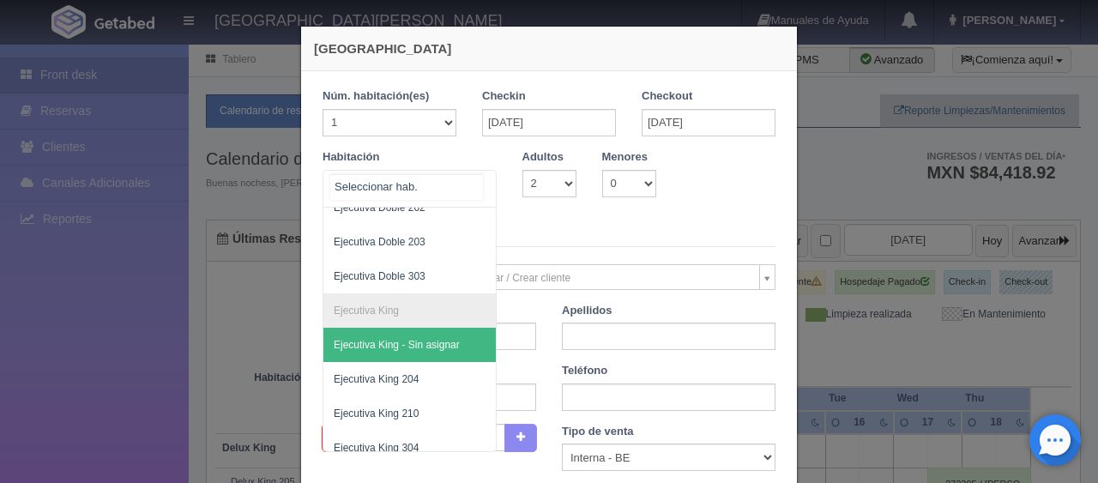
scroll to position [833, 0]
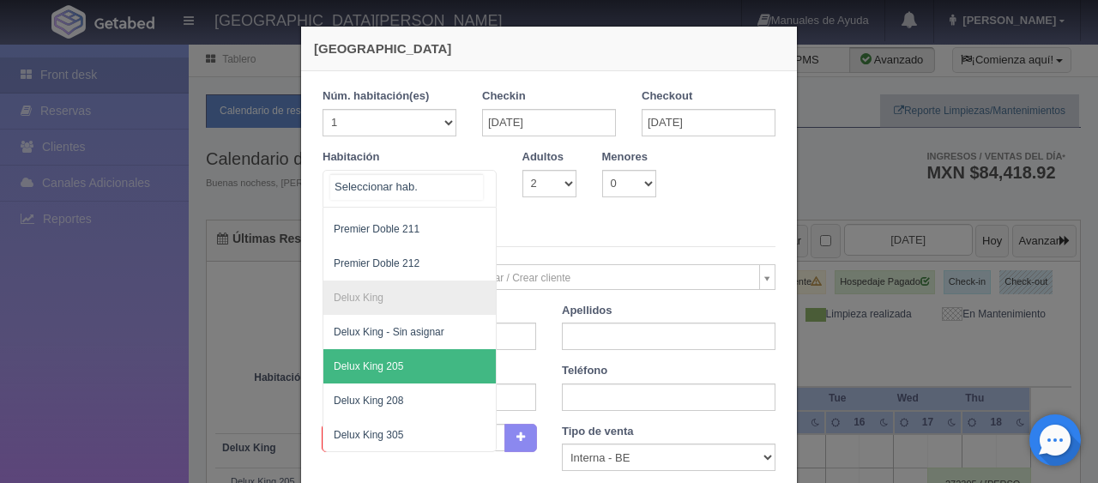
click at [429, 349] on span "Delux King 205" at bounding box center [467, 366] width 288 height 34
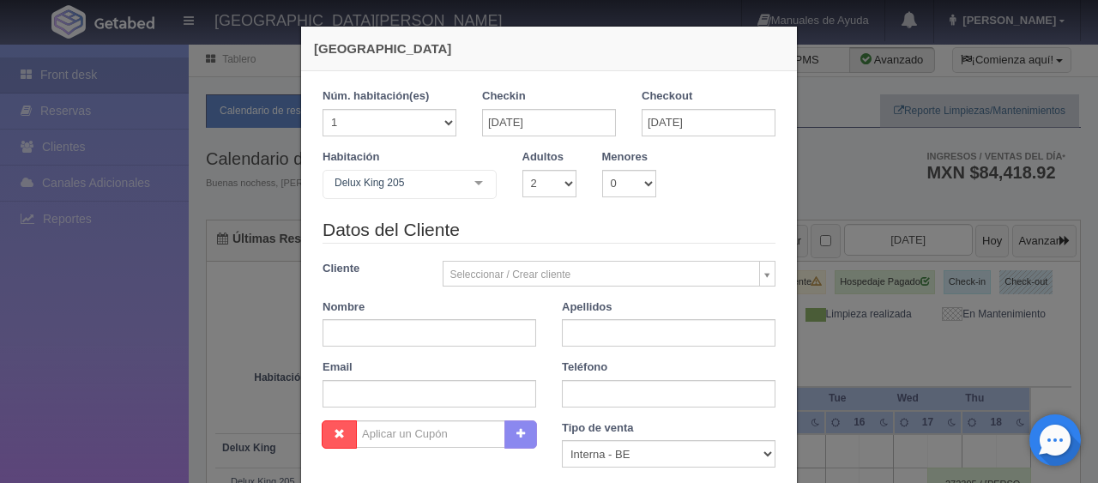
checkbox input "false"
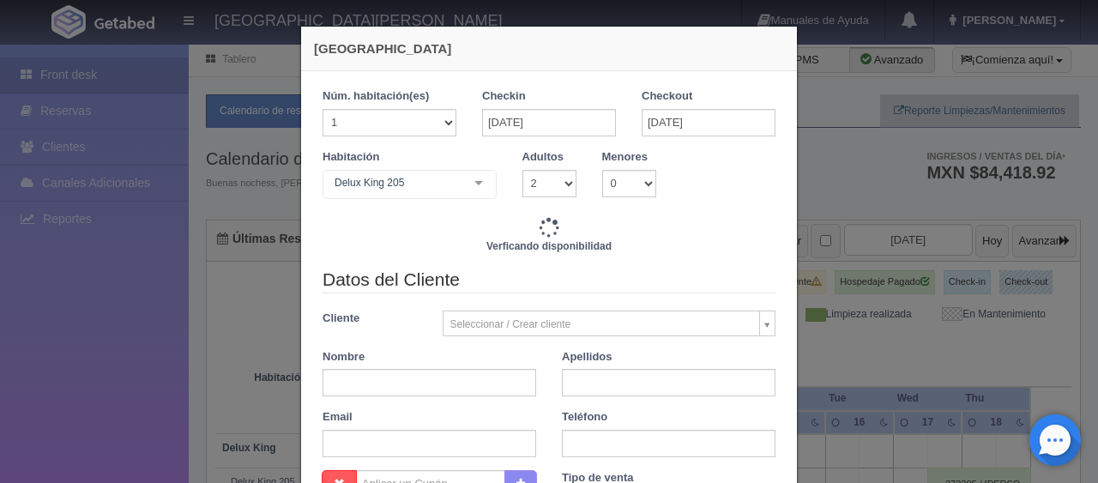
type input "1499.00"
checkbox input "false"
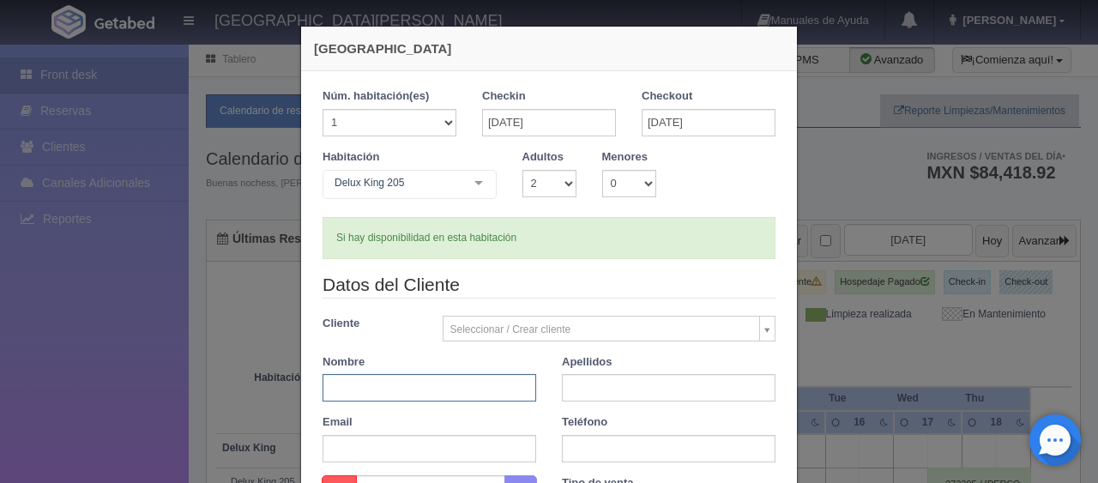
click at [436, 384] on input "text" at bounding box center [429, 387] width 214 height 27
paste input "Francisco Muñoz Guzmán"
drag, startPoint x: 471, startPoint y: 390, endPoint x: 374, endPoint y: 401, distance: 97.5
click at [374, 401] on div "Datos del Cliente Cliente Seleccionar / Crear cliente Nuevo Cliente [PERSON_NAM…" at bounding box center [549, 373] width 478 height 203
type input "Francisco"
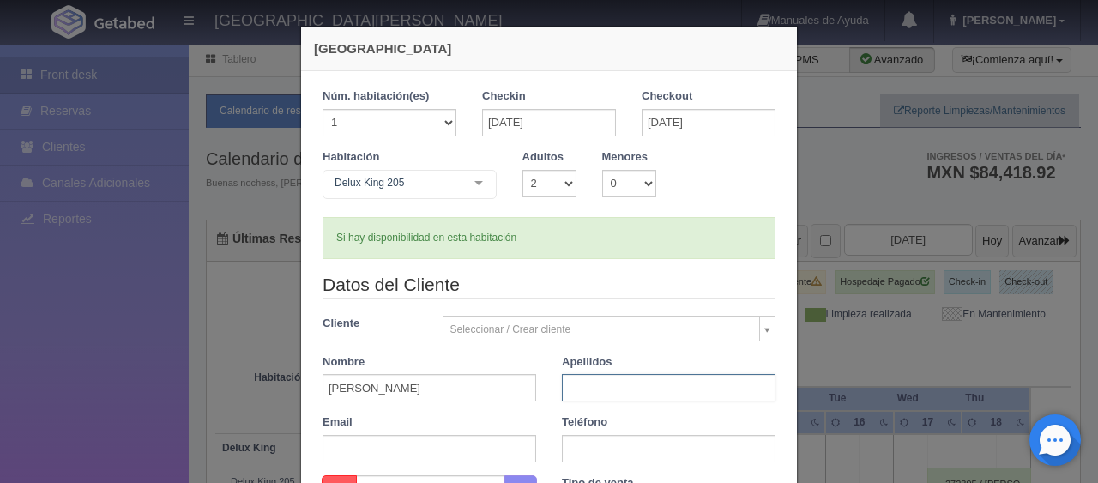
paste input "Muñoz Guzmán"
type input "Muñoz Guzmán"
click at [577, 437] on input "text" at bounding box center [669, 448] width 214 height 27
paste input "1 2094961629"
type input "1 2094961629"
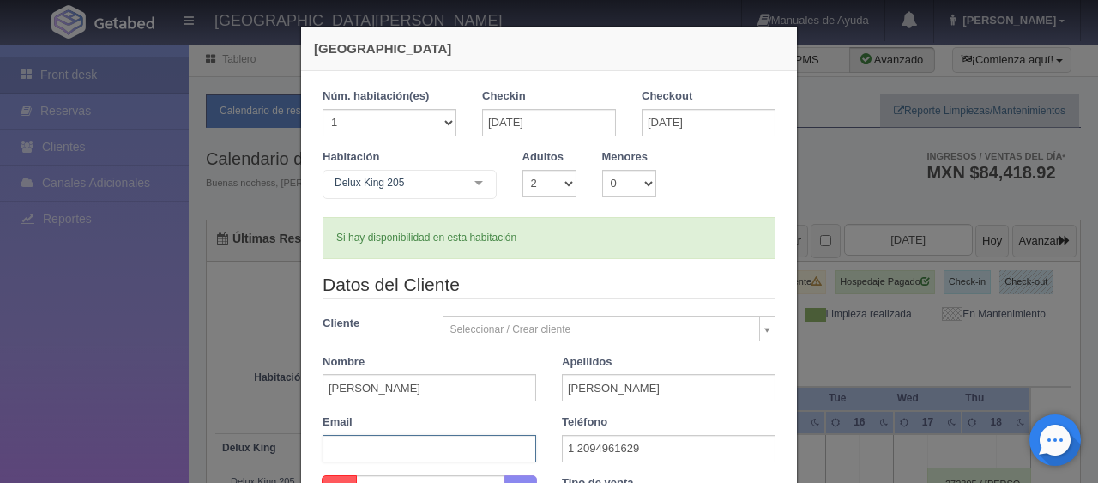
click at [420, 453] on input "text" at bounding box center [429, 448] width 214 height 27
paste input "eclj4sv3fm@m.expediapartnercentral.com"
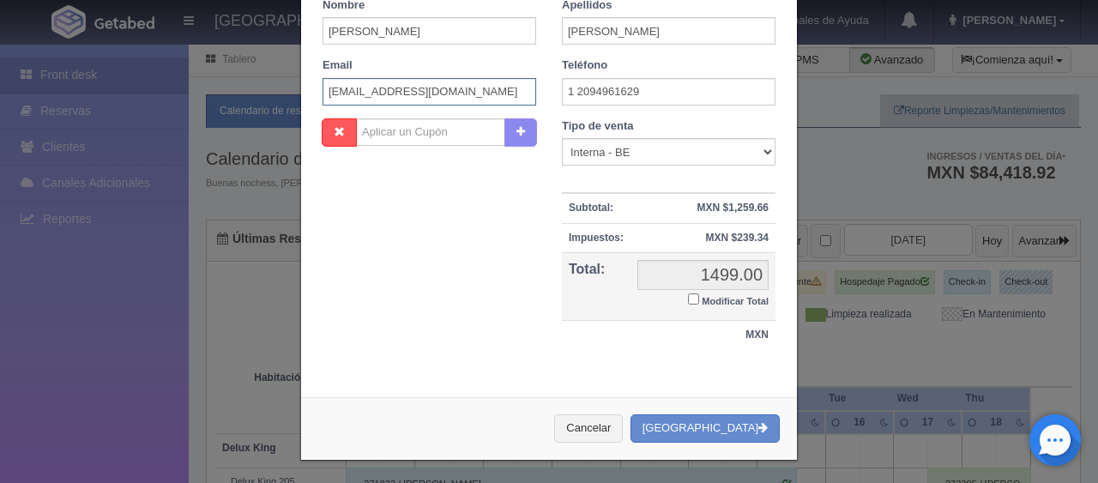
type input "eclj4sv3fm@m.expediapartnercentral.com"
click at [711, 297] on small "Modificar Total" at bounding box center [734, 301] width 67 height 10
click at [699, 297] on input "Modificar Total" at bounding box center [693, 298] width 11 height 11
checkbox input "true"
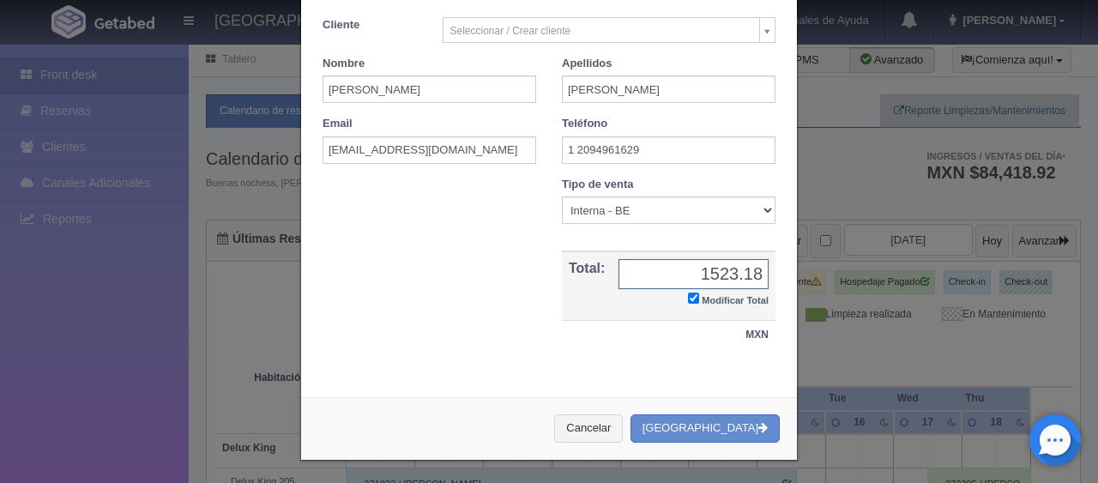
type input "1523.18"
click at [665, 217] on select "Correo Electronico Interna - BE Llamada OTA Externa Otro WALK IN" at bounding box center [669, 209] width 214 height 27
select select "extota"
click at [562, 196] on select "Correo Electronico Interna - BE Llamada OTA Externa Otro WALK IN" at bounding box center [669, 209] width 214 height 27
click at [689, 418] on button "Crear Reserva" at bounding box center [704, 428] width 149 height 28
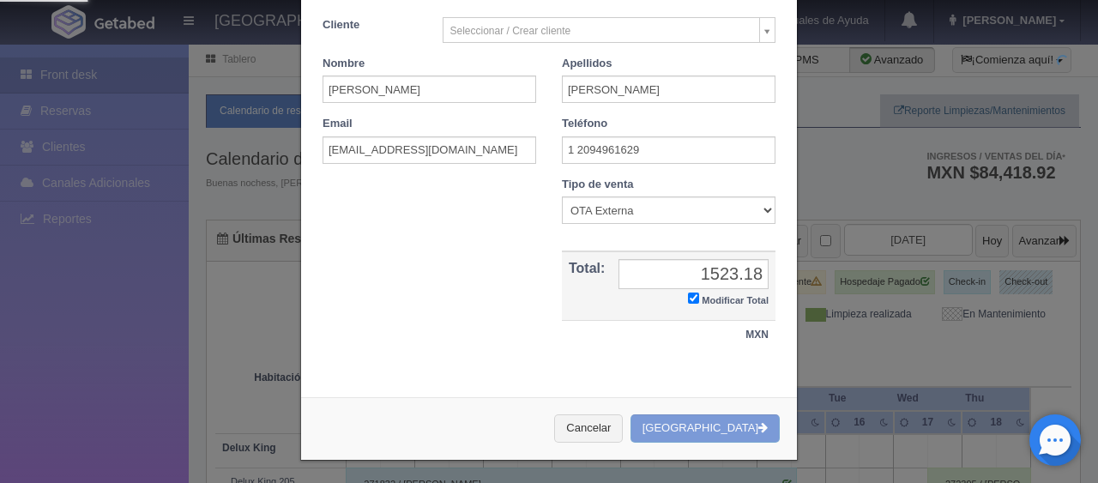
scroll to position [0, 0]
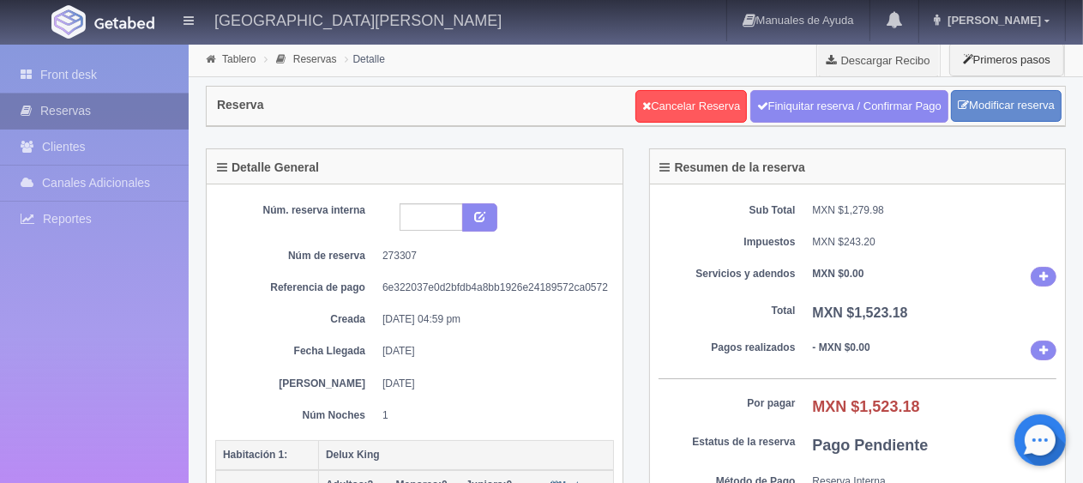
scroll to position [429, 0]
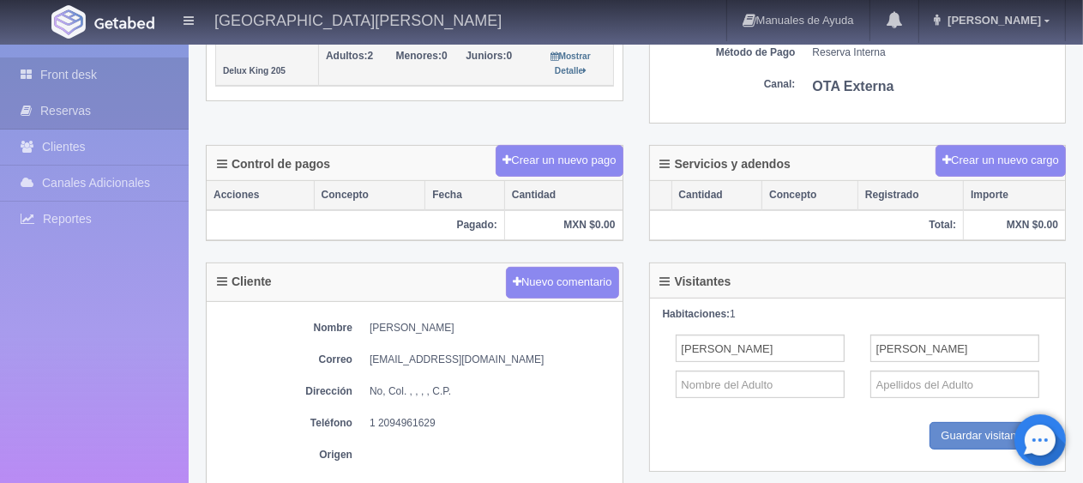
click at [75, 77] on link "Front desk" at bounding box center [94, 74] width 189 height 35
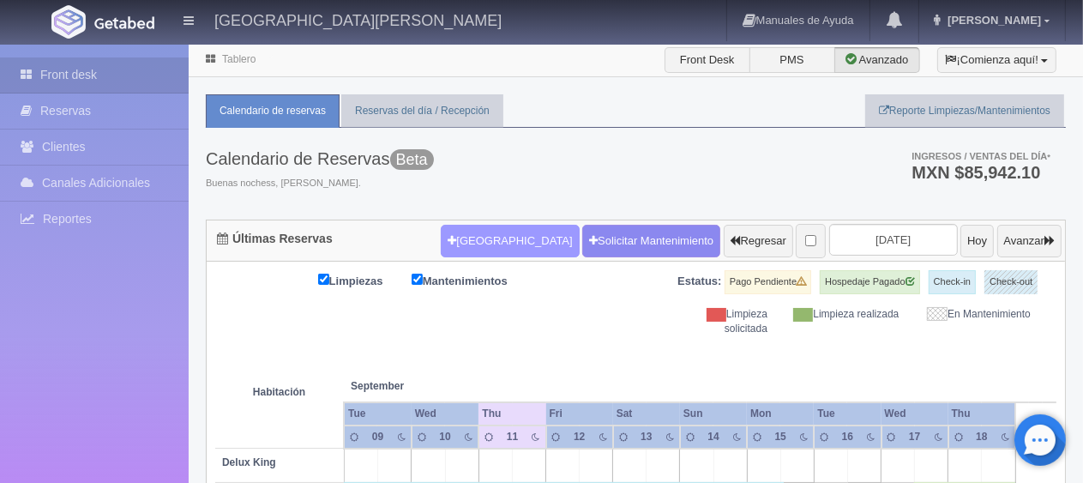
click at [490, 242] on button "[GEOGRAPHIC_DATA]" at bounding box center [510, 241] width 138 height 33
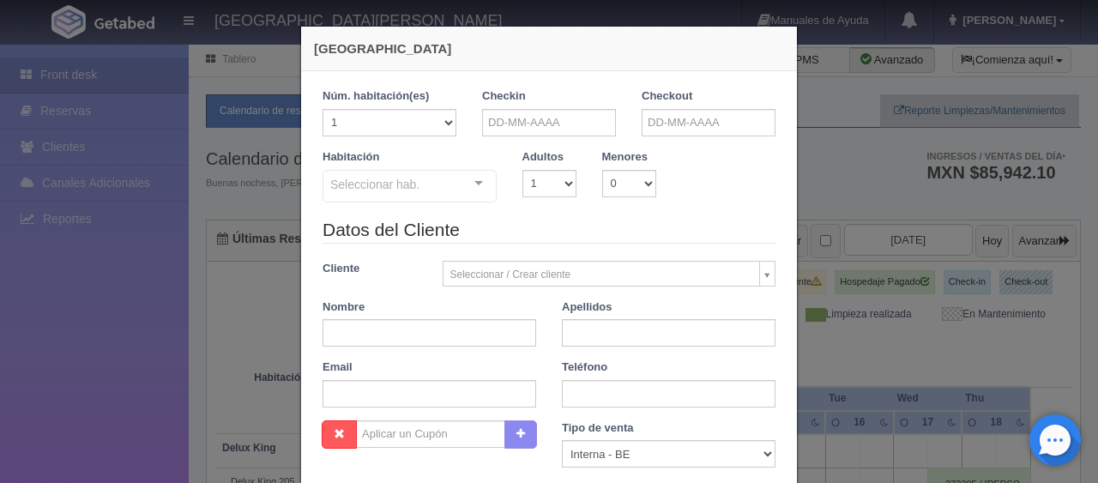
checkbox input "false"
click at [541, 102] on div "Checkin" at bounding box center [549, 112] width 134 height 48
click at [544, 115] on input "text" at bounding box center [549, 122] width 134 height 27
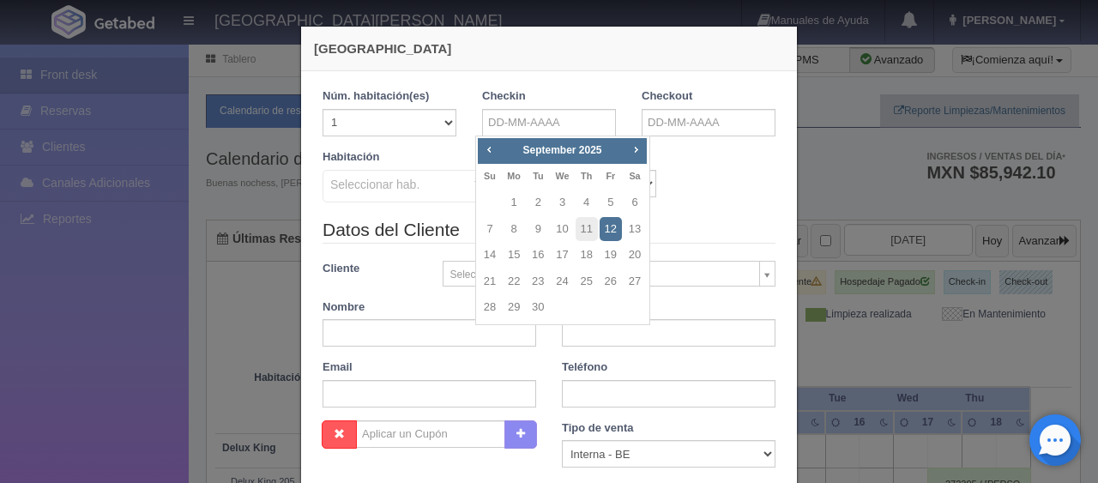
click at [648, 145] on div "Prev Next [DATE] Su Mo Tu We Th Fr Sa 1 2 3 4 5 6 7 8 9 10 11 12 13 14 15 16 17…" at bounding box center [562, 230] width 175 height 190
click at [639, 147] on span "Next" at bounding box center [636, 149] width 14 height 14
click at [511, 250] on link "13" at bounding box center [513, 255] width 22 height 25
type input "[DATE]"
checkbox input "false"
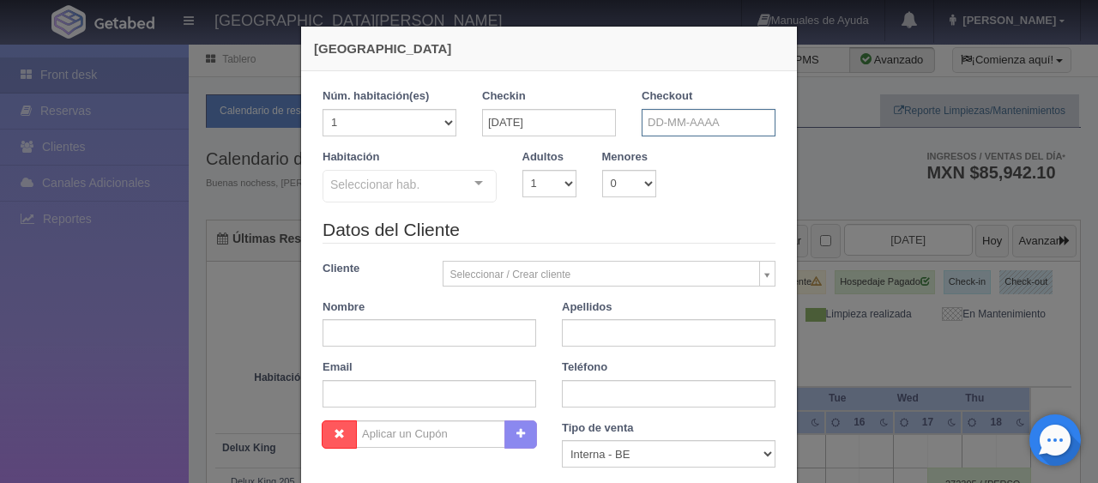
click at [712, 121] on input "text" at bounding box center [708, 122] width 134 height 27
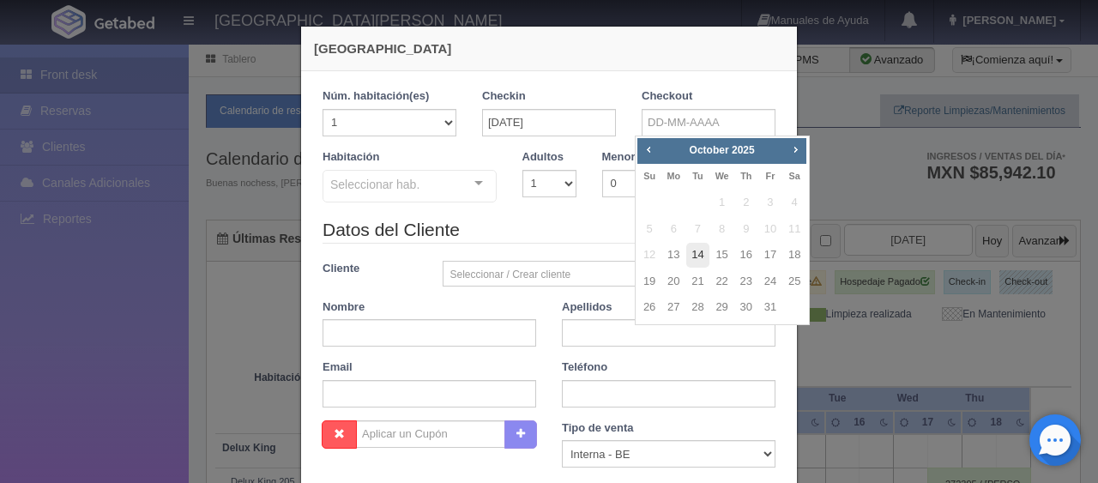
click at [703, 252] on link "14" at bounding box center [697, 255] width 22 height 25
type input "[DATE]"
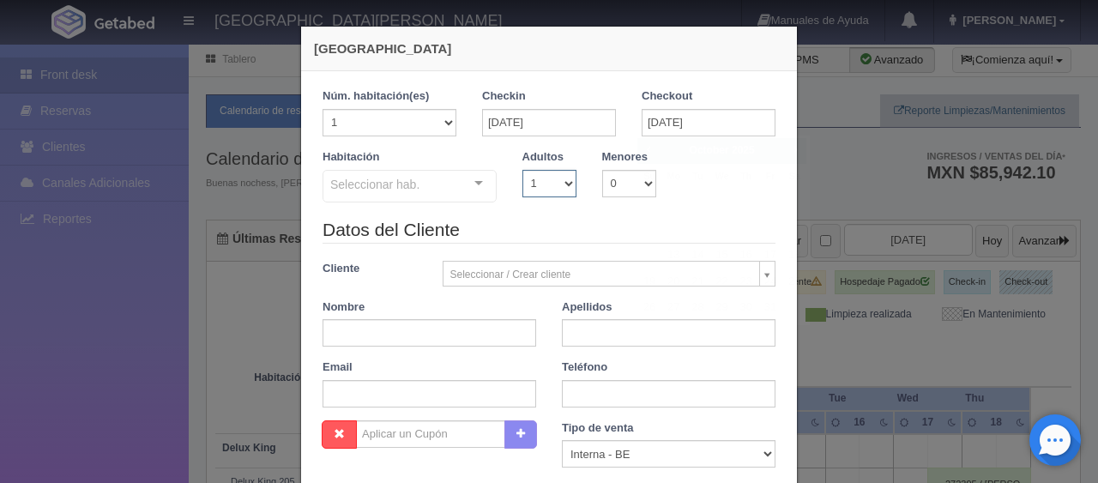
click at [526, 189] on select "1 2 3 4 5 6 7 8 9 10" at bounding box center [549, 183] width 54 height 27
checkbox input "false"
select select "2"
click at [522, 170] on select "1 2 3 4 5 6 7 8 9 10" at bounding box center [549, 183] width 54 height 27
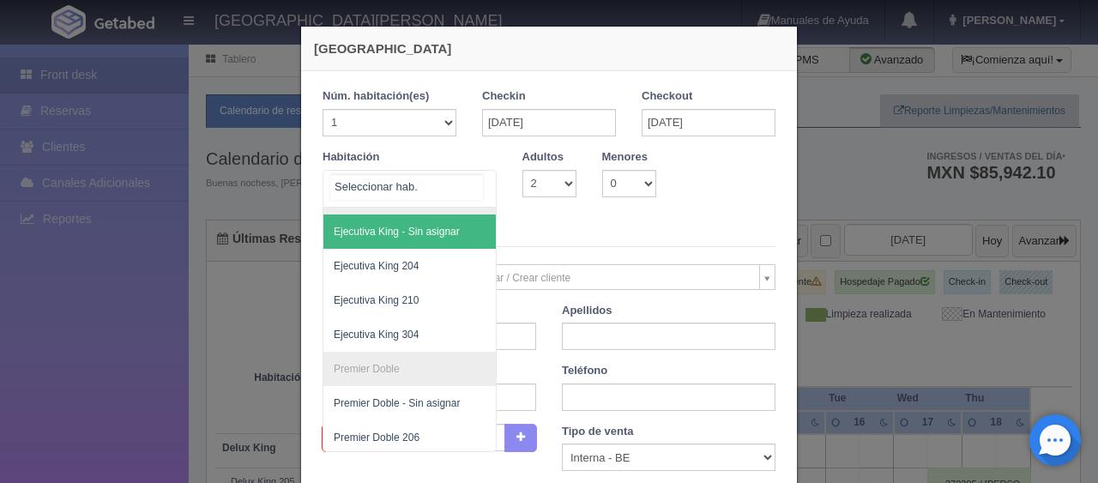
scroll to position [713, 0]
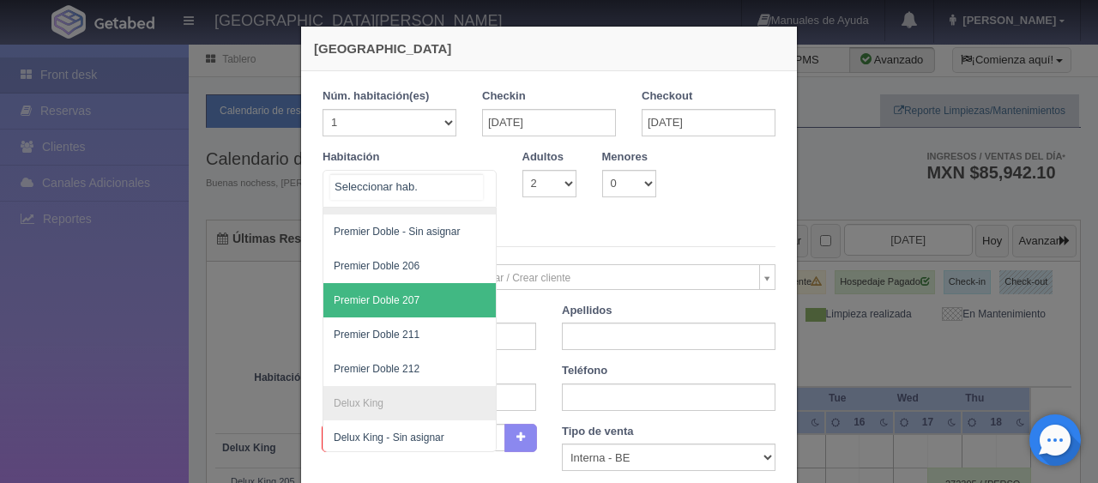
click at [428, 251] on span "Premier Doble 206" at bounding box center [467, 266] width 288 height 34
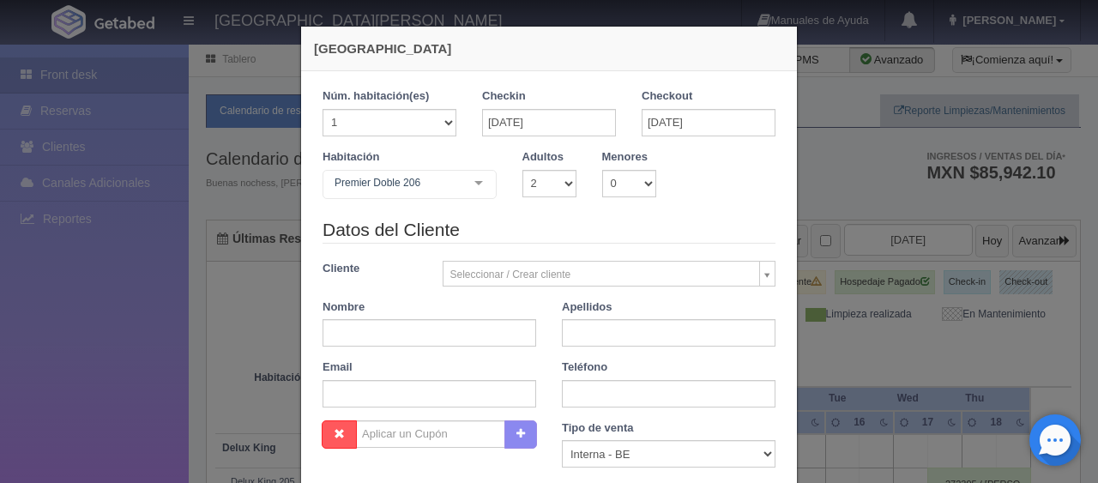
checkbox input "false"
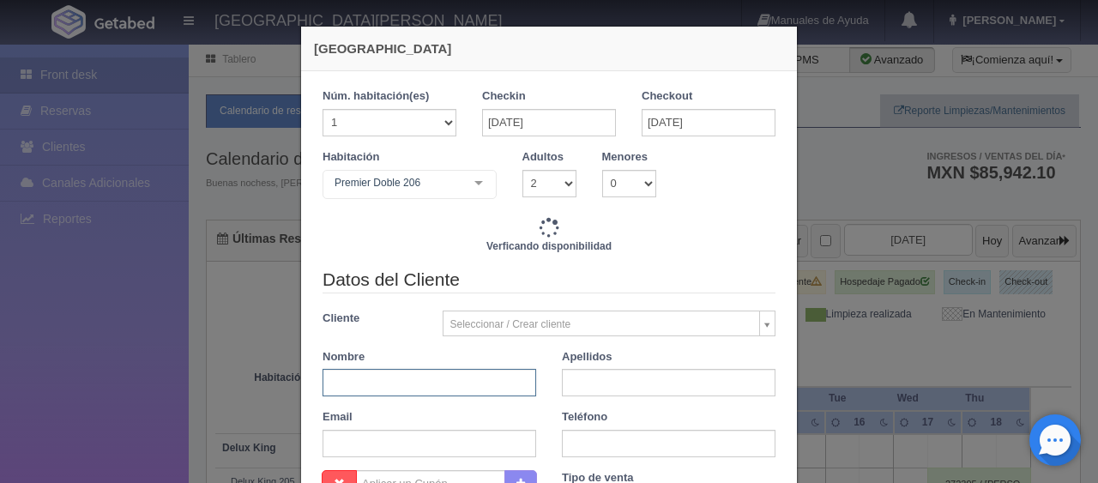
click at [452, 382] on input "text" at bounding box center [429, 382] width 214 height 27
paste input "Francisco Muñoz Guzmán"
type input "Francisco Muñoz Guzmán"
type input "1649.00"
checkbox input "false"
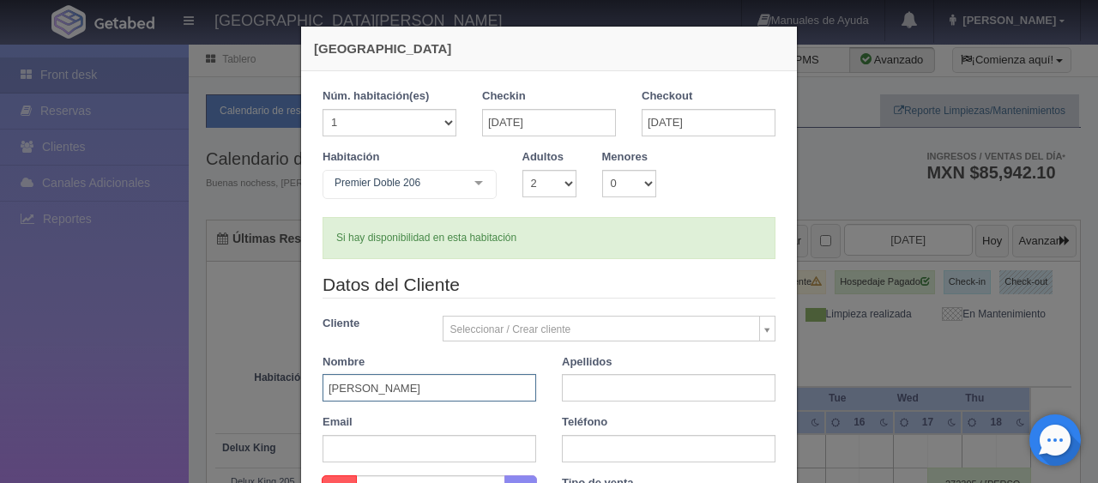
drag, startPoint x: 477, startPoint y: 382, endPoint x: 374, endPoint y: 388, distance: 103.1
click at [374, 388] on input "Francisco Muñoz Guzmán" at bounding box center [429, 387] width 214 height 27
type input "Francisco"
type input "Muñoz Guzmán"
click at [476, 452] on input "text" at bounding box center [429, 448] width 214 height 27
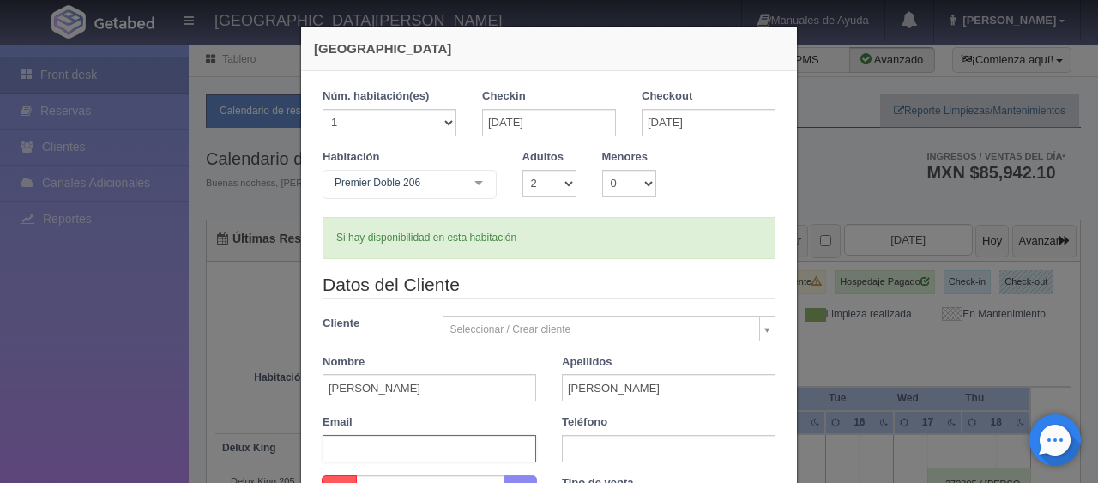
paste input "b13m9glxqg@m.expediapartnercentral.com"
type input "b13m9glxqg@m.expediapartnercentral.com"
click at [566, 465] on div "Datos del Cliente Cliente Seleccionar / Crear cliente Nuevo Cliente [PERSON_NAM…" at bounding box center [549, 373] width 478 height 203
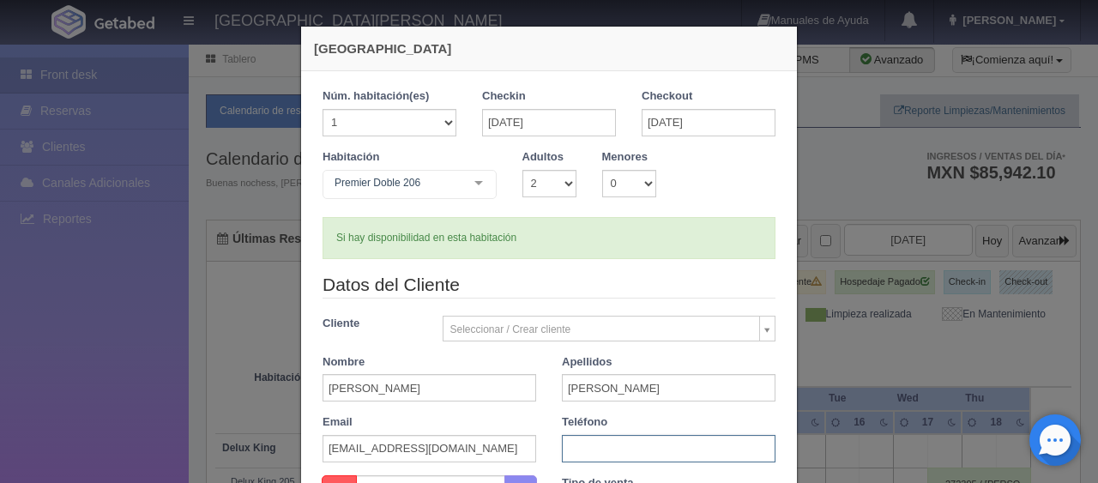
click at [567, 453] on input "text" at bounding box center [669, 448] width 214 height 27
paste input "1 2094961629"
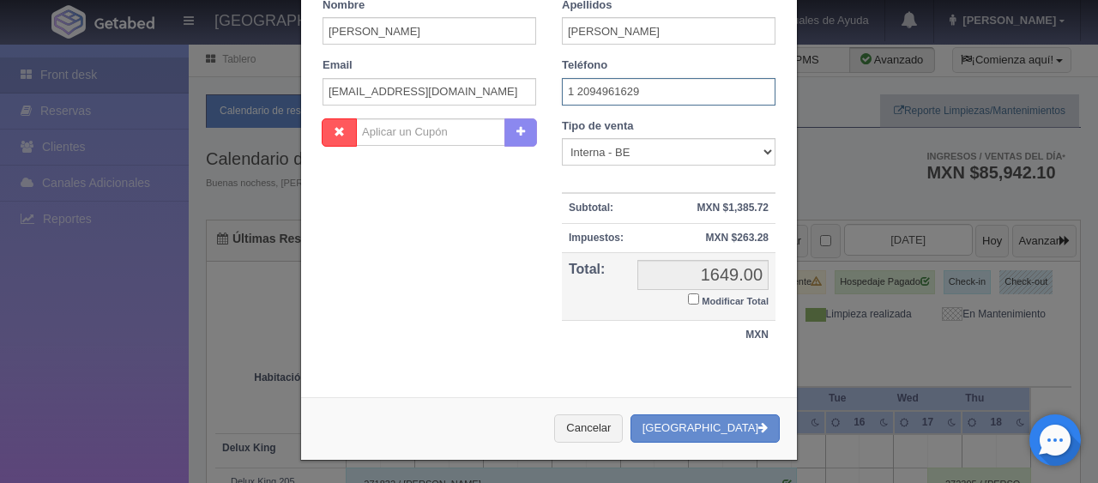
type input "1 2094961629"
click at [721, 298] on small "Modificar Total" at bounding box center [734, 301] width 67 height 10
click at [699, 298] on input "Modificar Total" at bounding box center [693, 298] width 11 height 11
checkbox input "true"
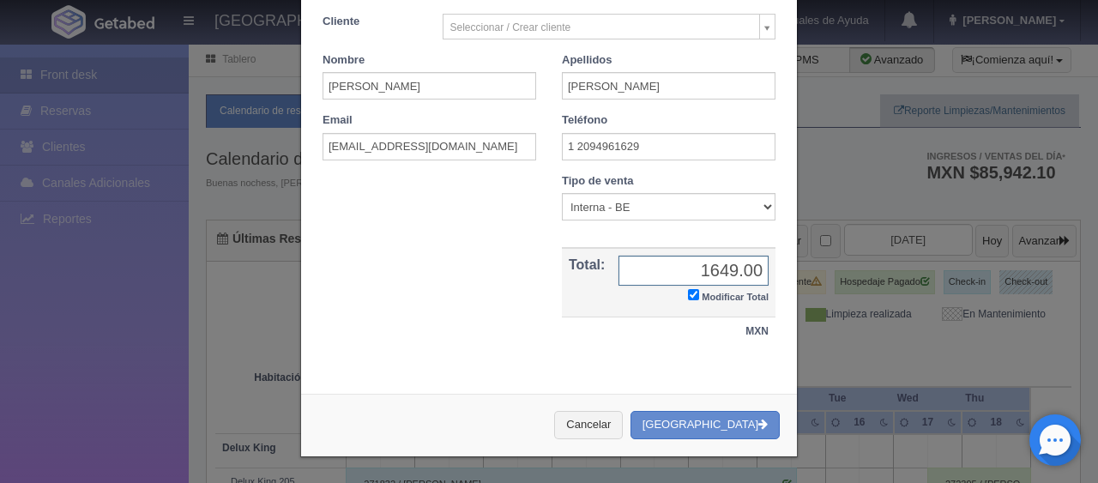
scroll to position [298, 0]
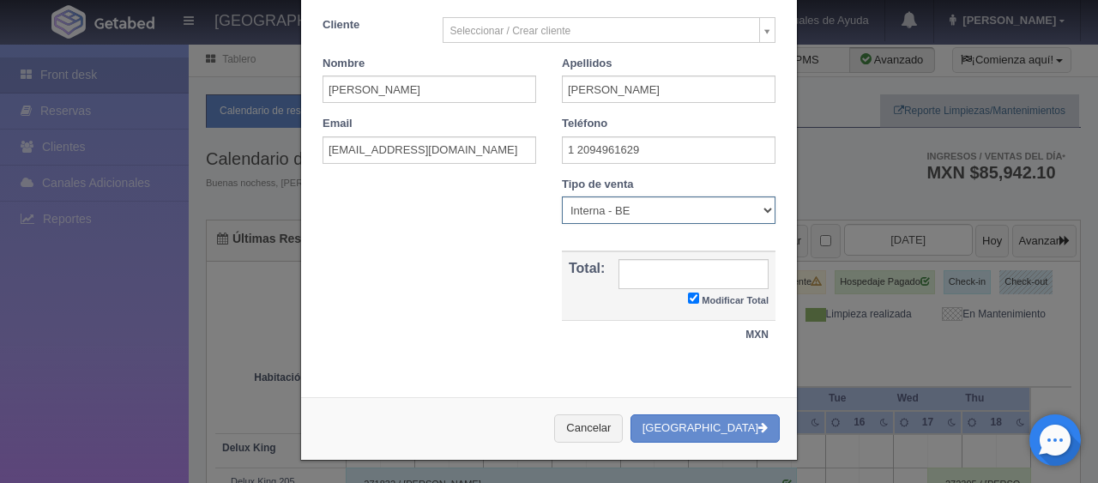
click at [596, 208] on select "Correo Electronico Interna - BE Llamada OTA Externa Otro WALK IN" at bounding box center [669, 209] width 214 height 27
select select "extota"
click at [562, 196] on select "Correo Electronico Interna - BE Llamada OTA Externa Otro WALK IN" at bounding box center [669, 209] width 214 height 27
click at [662, 276] on input "text" at bounding box center [693, 274] width 150 height 30
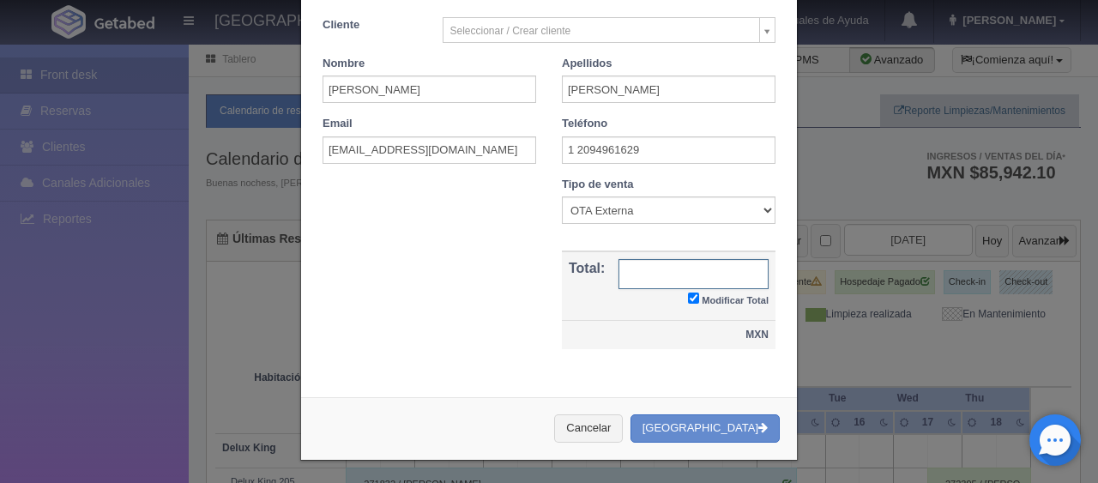
paste input "1,523.18"
click at [703, 274] on input "1,523.18" at bounding box center [693, 274] width 150 height 30
type input "1523.18"
click at [736, 406] on div "Cancelar Crear Reserva" at bounding box center [549, 428] width 496 height 63
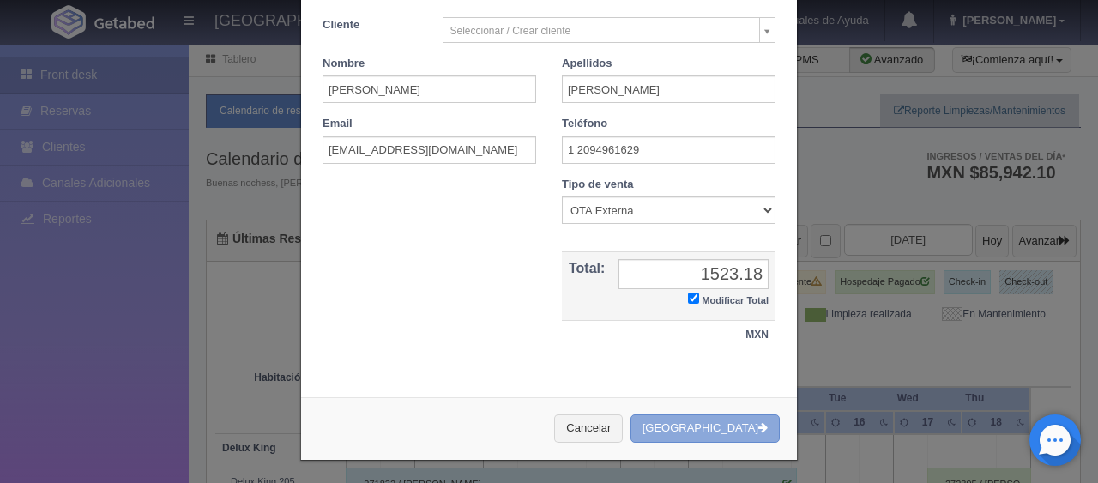
click at [736, 414] on button "[GEOGRAPHIC_DATA]" at bounding box center [704, 428] width 149 height 28
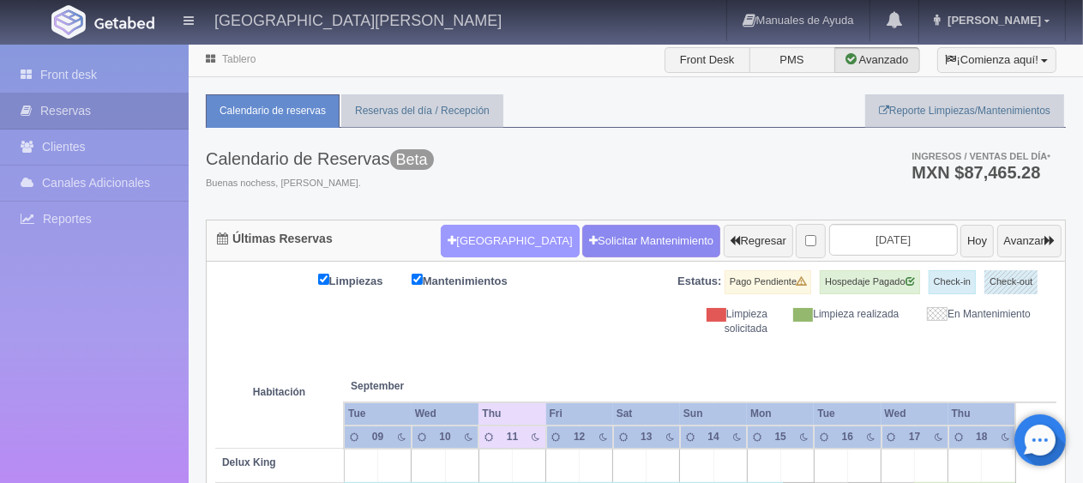
click at [472, 250] on button "[GEOGRAPHIC_DATA]" at bounding box center [510, 241] width 138 height 33
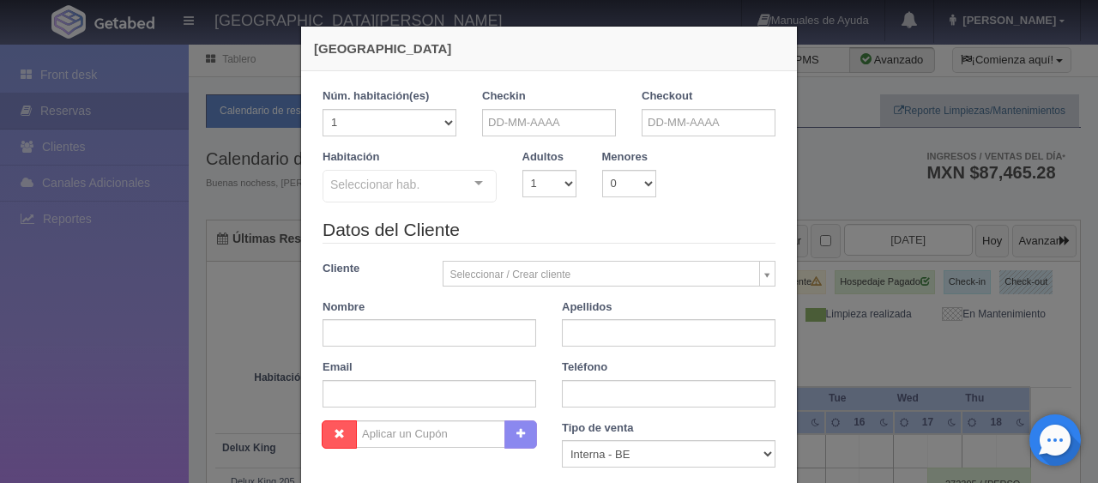
checkbox input "false"
click at [546, 119] on input "text" at bounding box center [549, 122] width 134 height 27
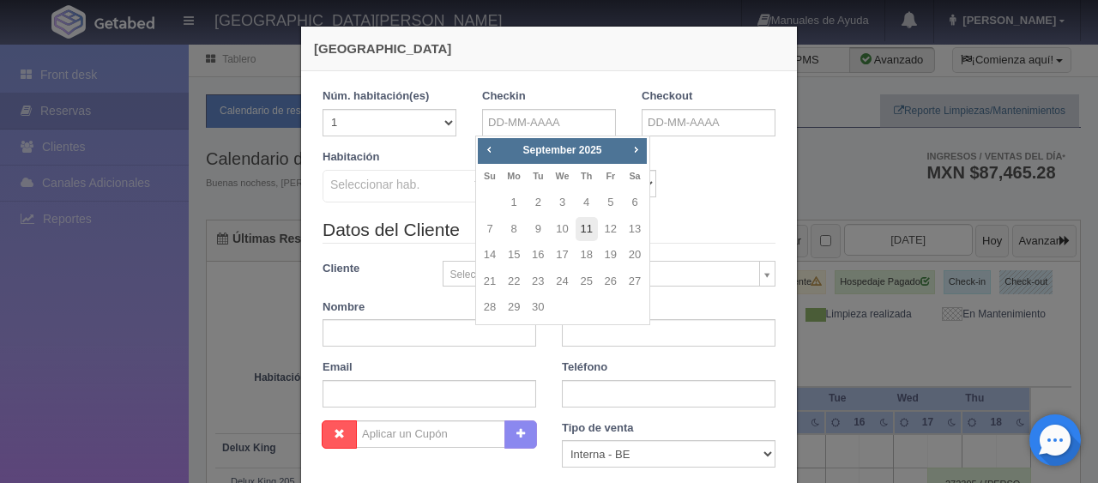
click at [583, 231] on link "11" at bounding box center [586, 229] width 22 height 25
type input "[DATE]"
checkbox input "false"
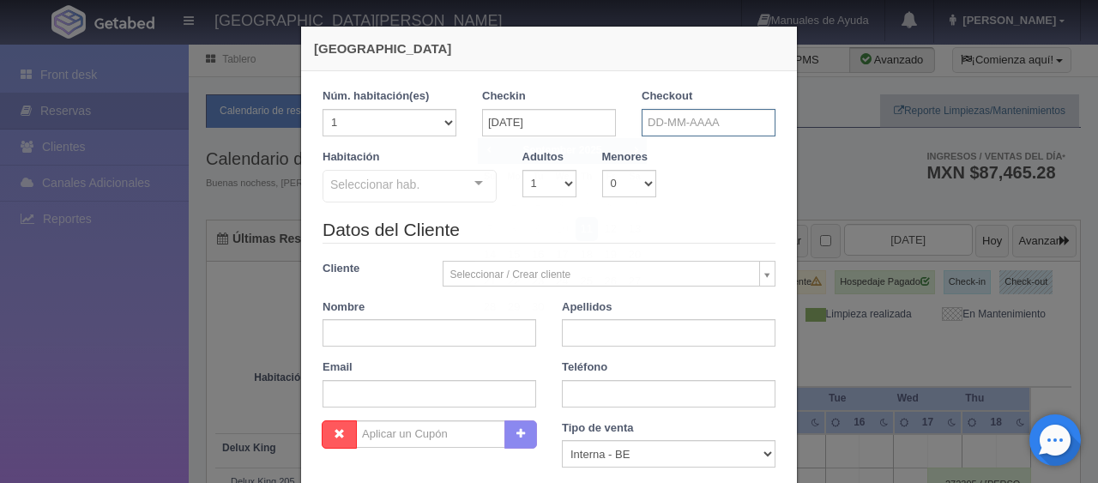
click at [681, 132] on input "text" at bounding box center [708, 122] width 134 height 27
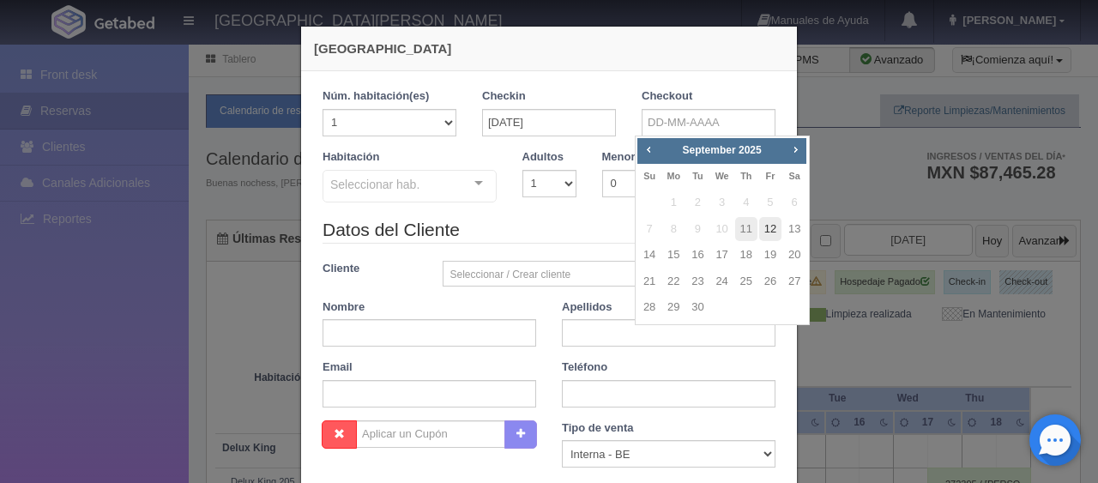
click at [766, 228] on link "12" at bounding box center [770, 229] width 22 height 25
type input "[DATE]"
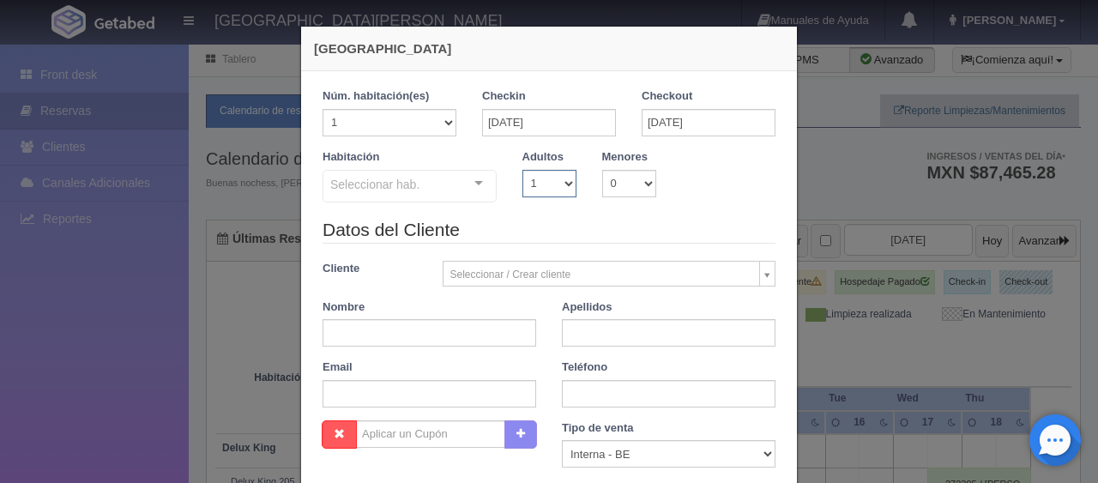
click at [535, 189] on select "1 2 3 4 5 6 7 8 9 10" at bounding box center [549, 183] width 54 height 27
checkbox input "false"
select select "3"
click at [522, 170] on select "1 2 3 4 5 6 7 8 9 10" at bounding box center [549, 183] width 54 height 27
click at [412, 183] on div "Seleccionar hab." at bounding box center [409, 186] width 174 height 33
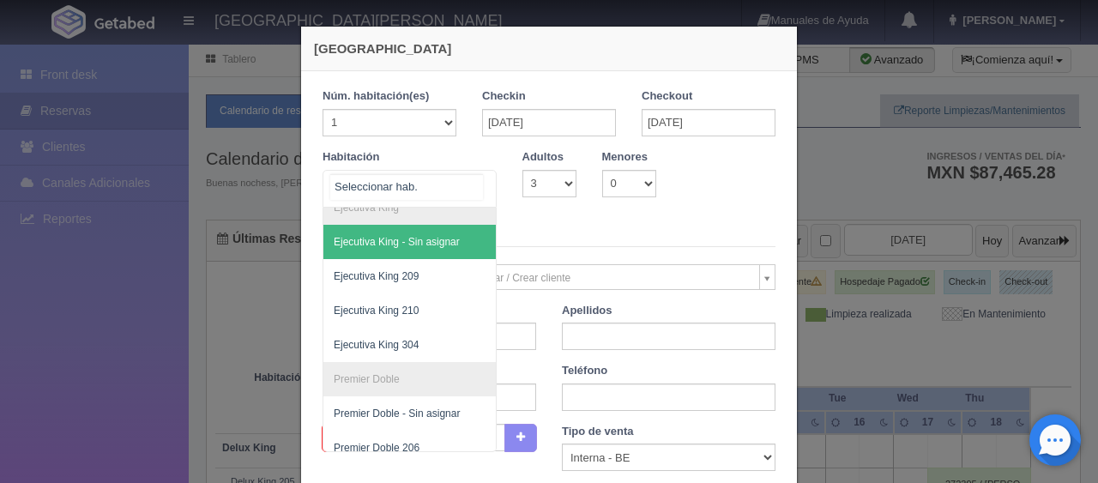
scroll to position [343, 0]
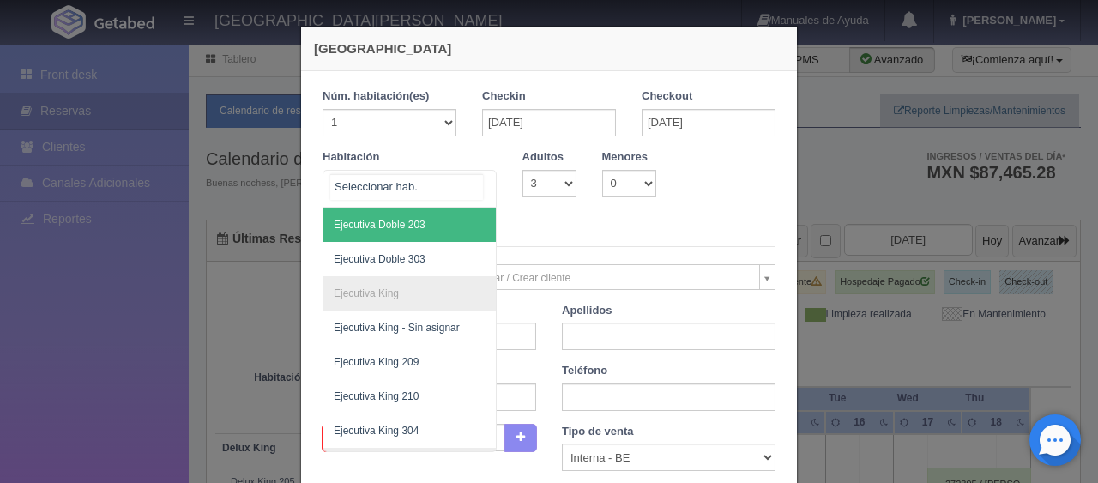
drag, startPoint x: 429, startPoint y: 229, endPoint x: 442, endPoint y: 220, distance: 15.9
click at [429, 228] on span "Ejecutiva Doble 203" at bounding box center [467, 225] width 288 height 34
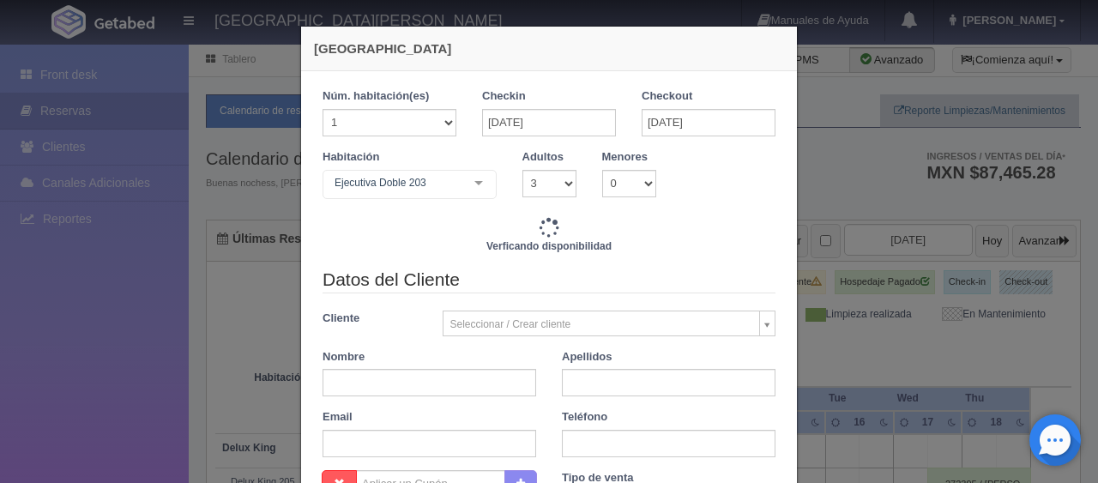
checkbox input "false"
type input "1759.00"
checkbox input "false"
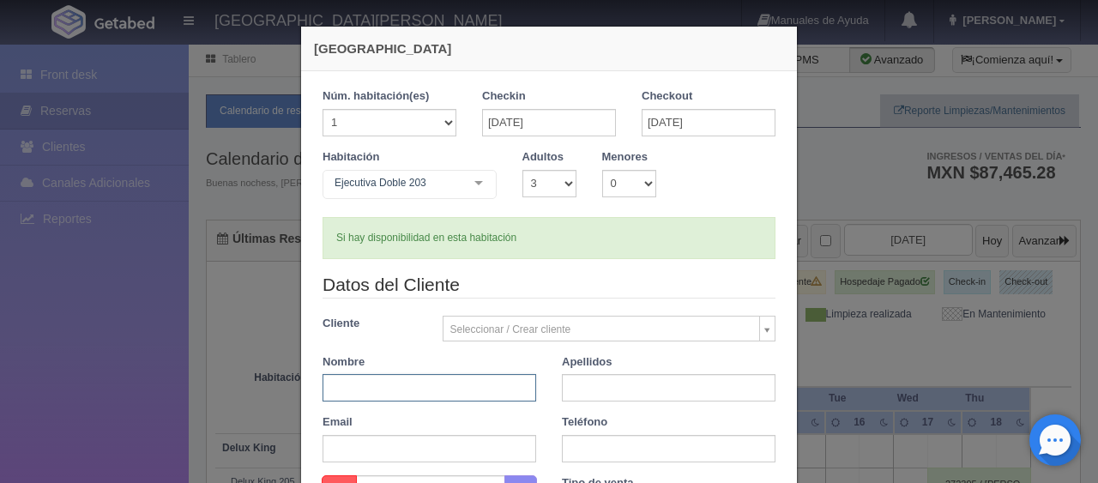
click at [432, 389] on input "text" at bounding box center [429, 387] width 214 height 27
paste input "[PERSON_NAME] [PERSON_NAME]"
drag, startPoint x: 466, startPoint y: 390, endPoint x: 355, endPoint y: 400, distance: 111.1
click at [355, 400] on div "Datos del Cliente Cliente Seleccionar / Crear cliente Nuevo Cliente Adriana Nav…" at bounding box center [549, 373] width 478 height 203
type input "[PERSON_NAME]"
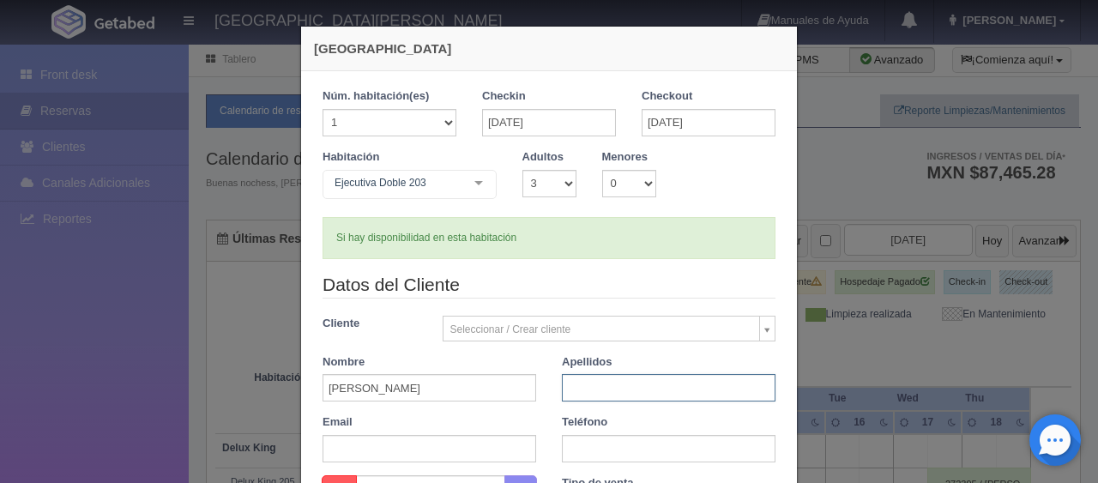
paste input "[PERSON_NAME]"
type input "[PERSON_NAME]"
drag, startPoint x: 566, startPoint y: 453, endPoint x: 567, endPoint y: 442, distance: 11.2
click at [566, 453] on input "text" at bounding box center [669, 448] width 214 height 27
paste input "5539561242"
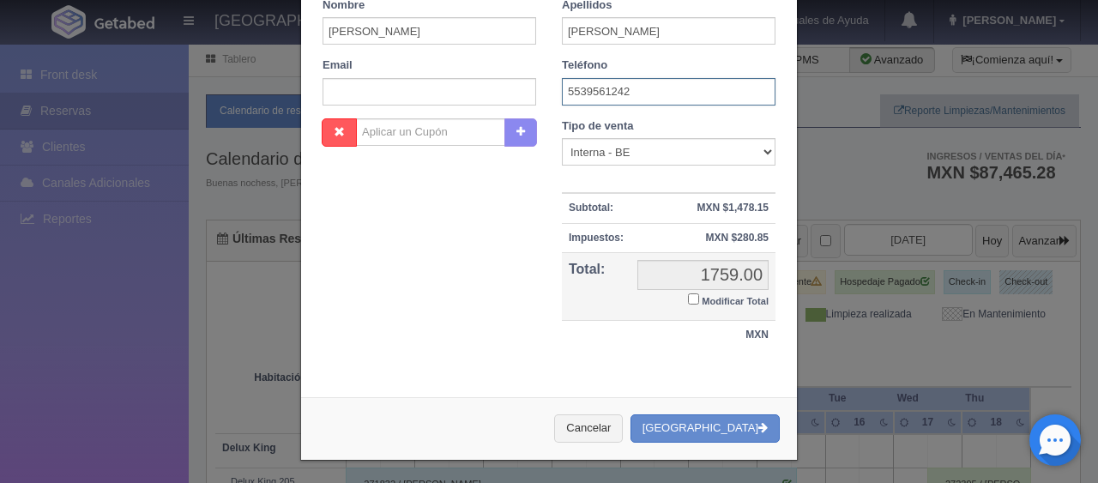
type input "5539561242"
click at [704, 296] on small "Modificar Total" at bounding box center [734, 301] width 67 height 10
click at [699, 293] on input "Modificar Total" at bounding box center [693, 298] width 11 height 11
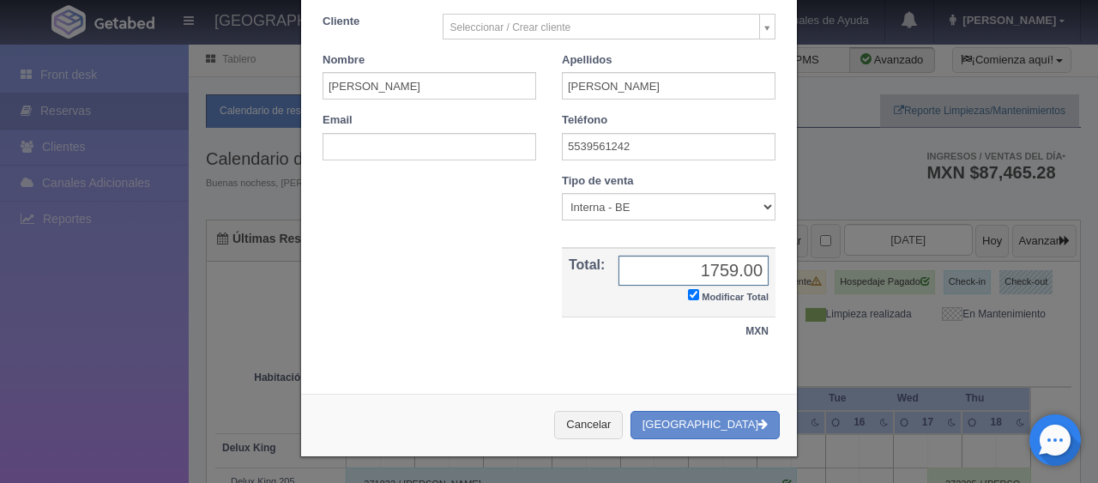
checkbox input "true"
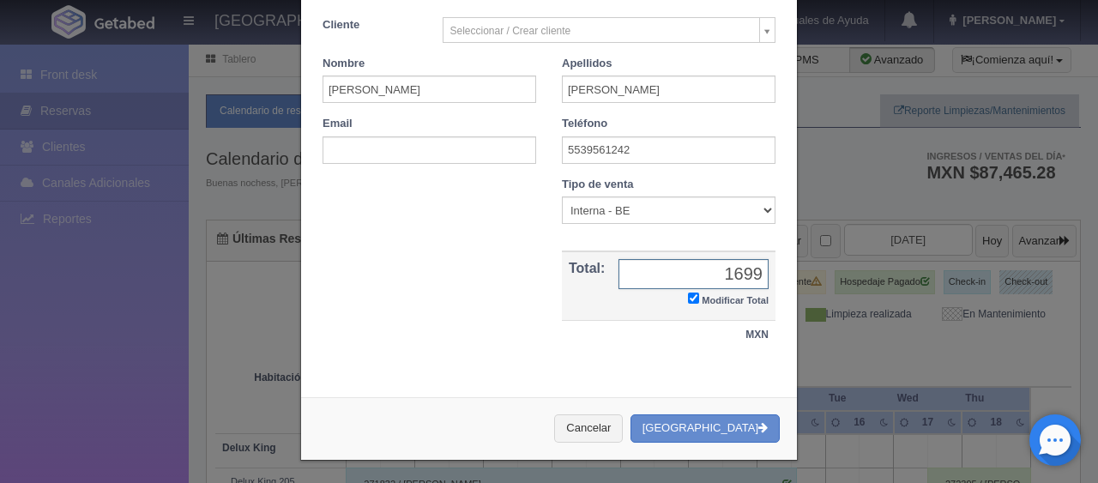
type input "1699"
click at [638, 203] on select "Correo Electronico Interna - BE Llamada OTA Externa Otro WALK IN" at bounding box center [669, 209] width 214 height 27
select select "walkin"
click at [562, 196] on select "Correo Electronico Interna - BE Llamada OTA Externa Otro WALK IN" at bounding box center [669, 209] width 214 height 27
click at [696, 418] on button "Crear Reserva" at bounding box center [704, 428] width 149 height 28
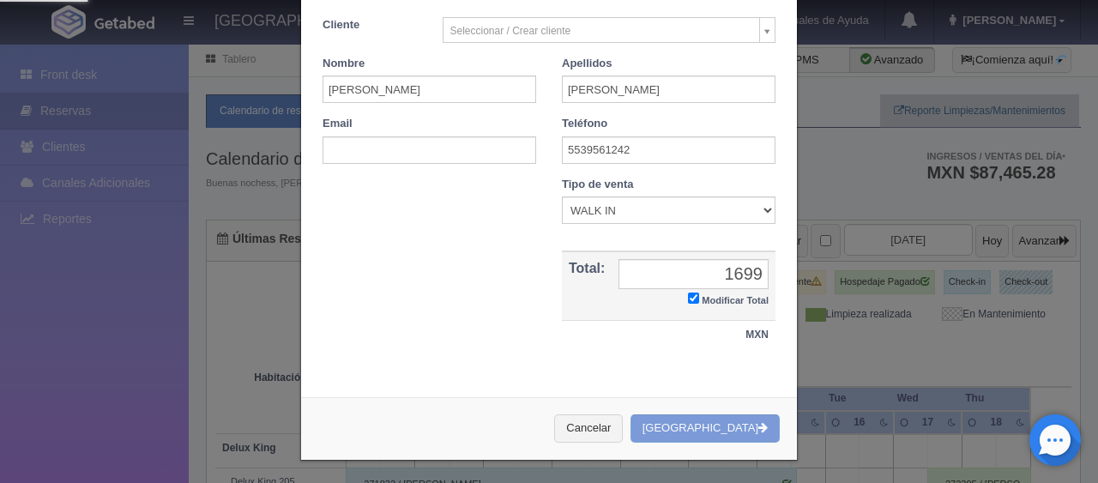
scroll to position [0, 0]
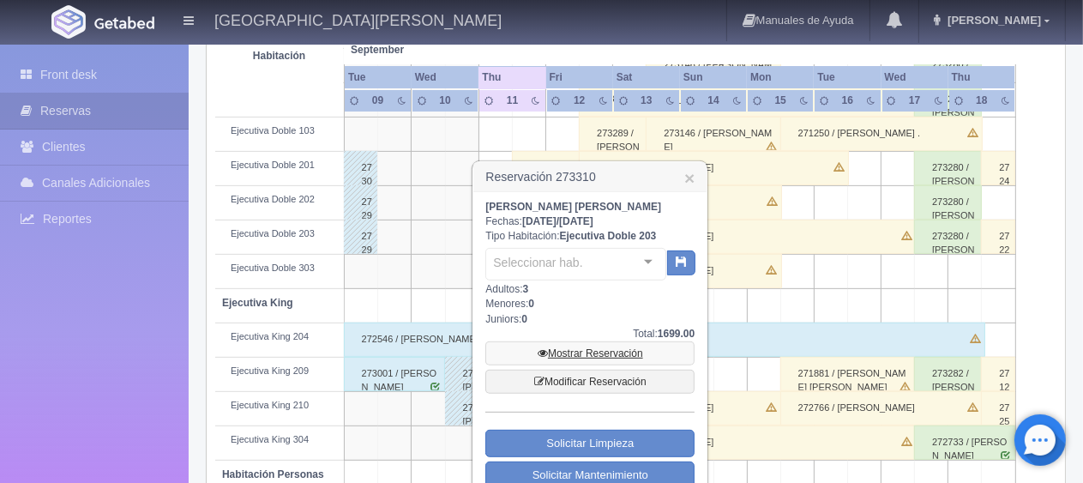
click at [569, 360] on link "Mostrar Reservación" at bounding box center [589, 353] width 209 height 24
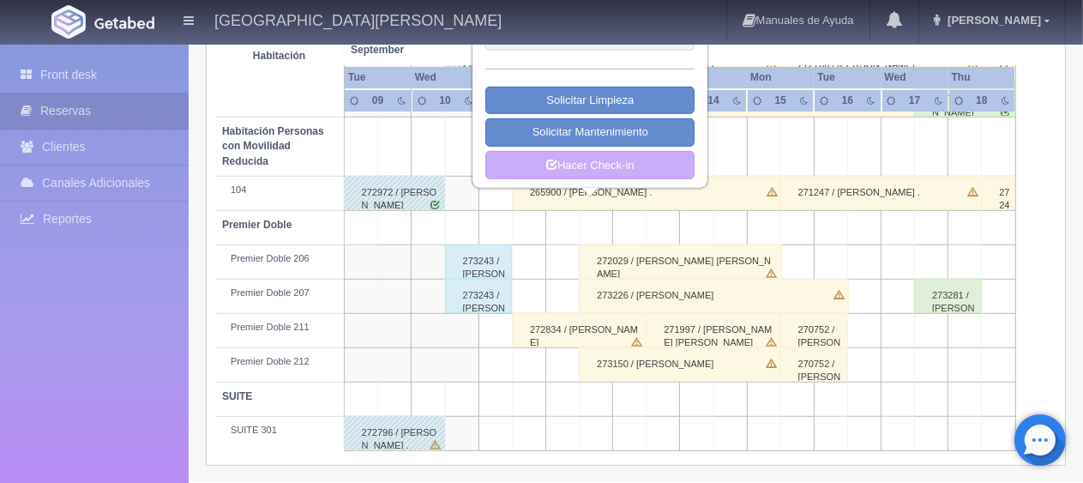
scroll to position [314, 0]
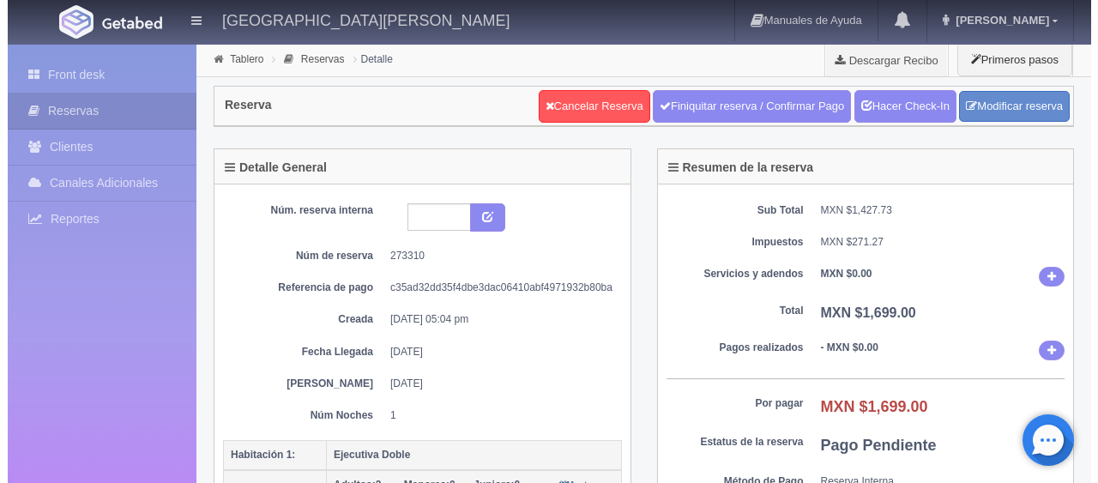
scroll to position [429, 0]
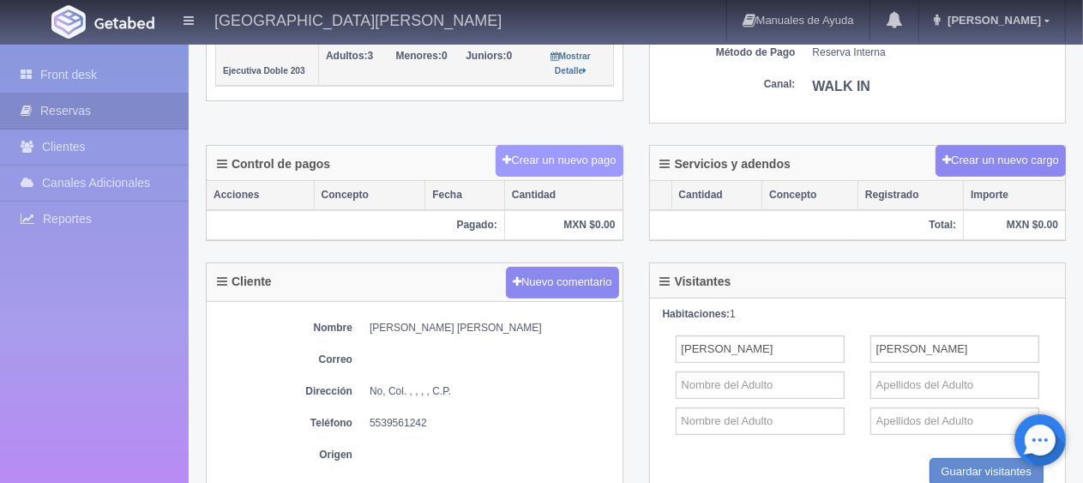
click at [561, 145] on button "Crear un nuevo pago" at bounding box center [559, 161] width 127 height 32
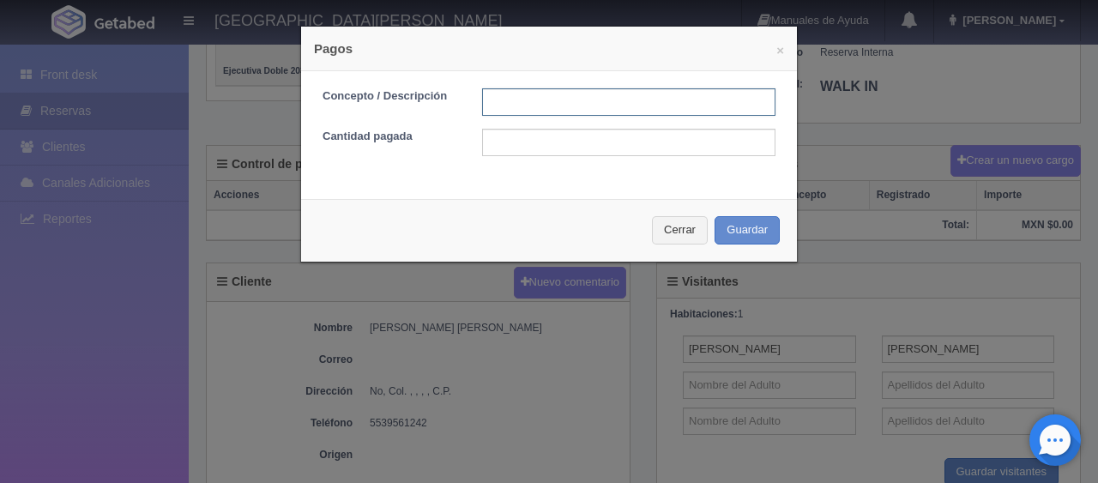
drag, startPoint x: 544, startPoint y: 105, endPoint x: 598, endPoint y: 107, distance: 54.1
click at [544, 105] on input "text" at bounding box center [628, 101] width 293 height 27
type input "Total Tarjeta"
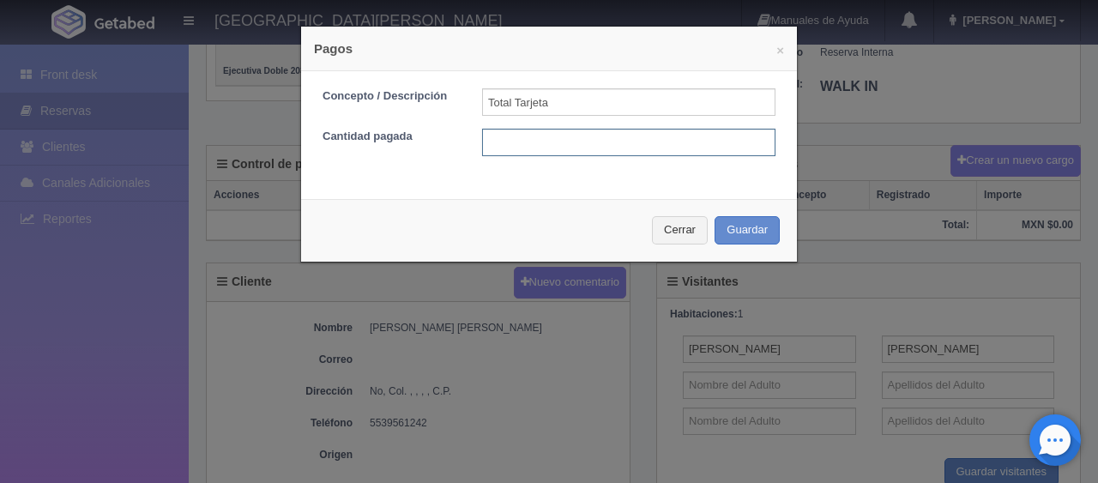
click at [628, 142] on input "text" at bounding box center [628, 142] width 293 height 27
type input "1699"
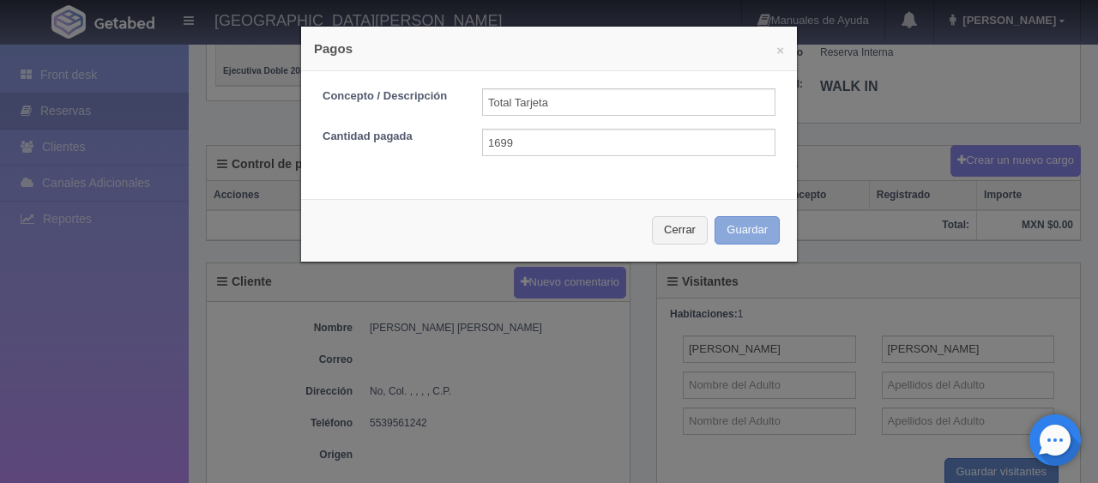
click at [714, 216] on button "Guardar" at bounding box center [746, 230] width 65 height 28
